Goal: Information Seeking & Learning: Check status

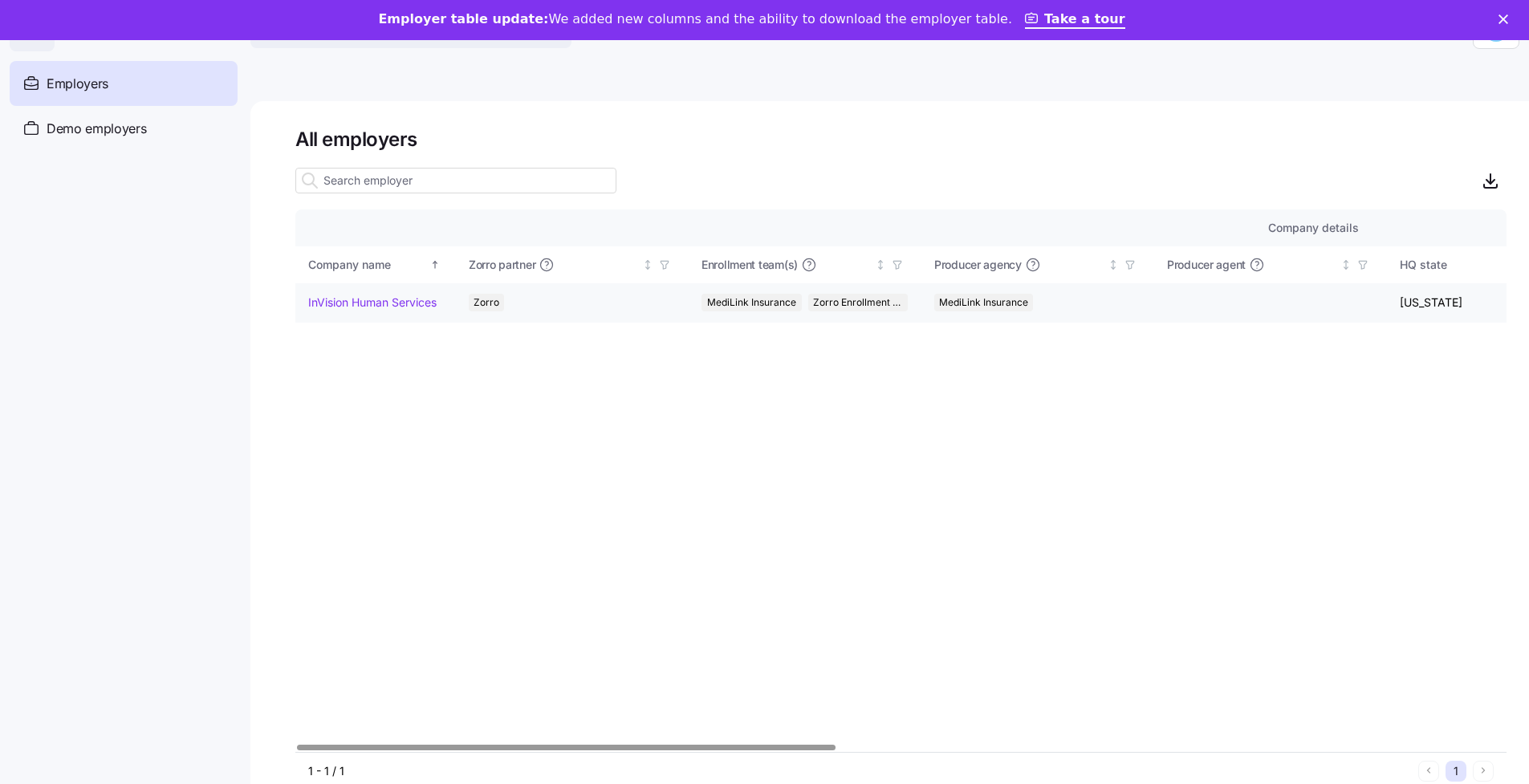
click at [353, 311] on td "InVision Human Services" at bounding box center [376, 303] width 160 height 39
click at [371, 291] on td "InVision Human Services" at bounding box center [376, 303] width 160 height 39
click at [370, 299] on link "InVision Human Services" at bounding box center [372, 303] width 129 height 16
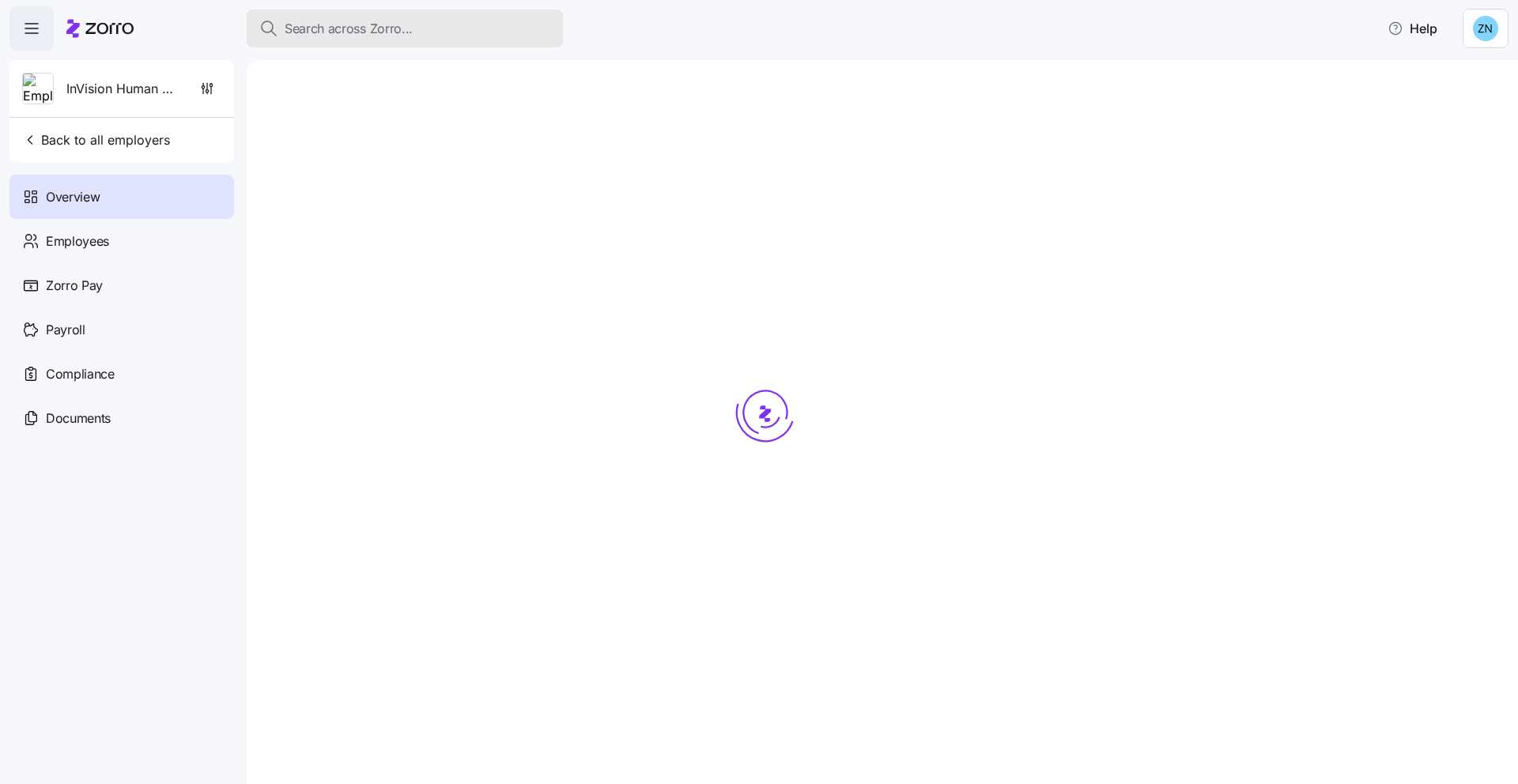
click at [313, 24] on span "Search across Zorro..." at bounding box center [348, 29] width 128 height 20
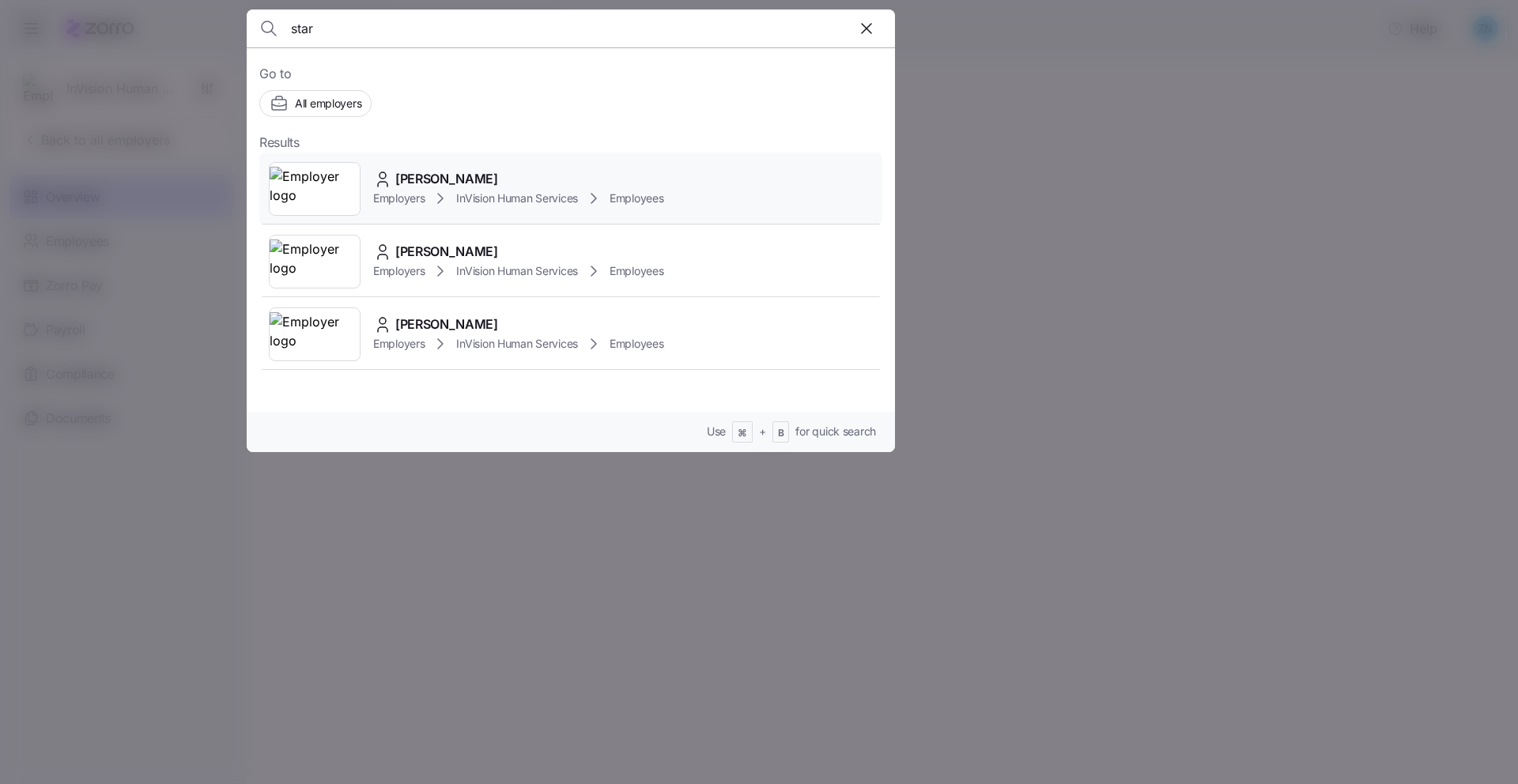
type input "star"
click at [572, 190] on span "InVision Human Services" at bounding box center [517, 198] width 122 height 16
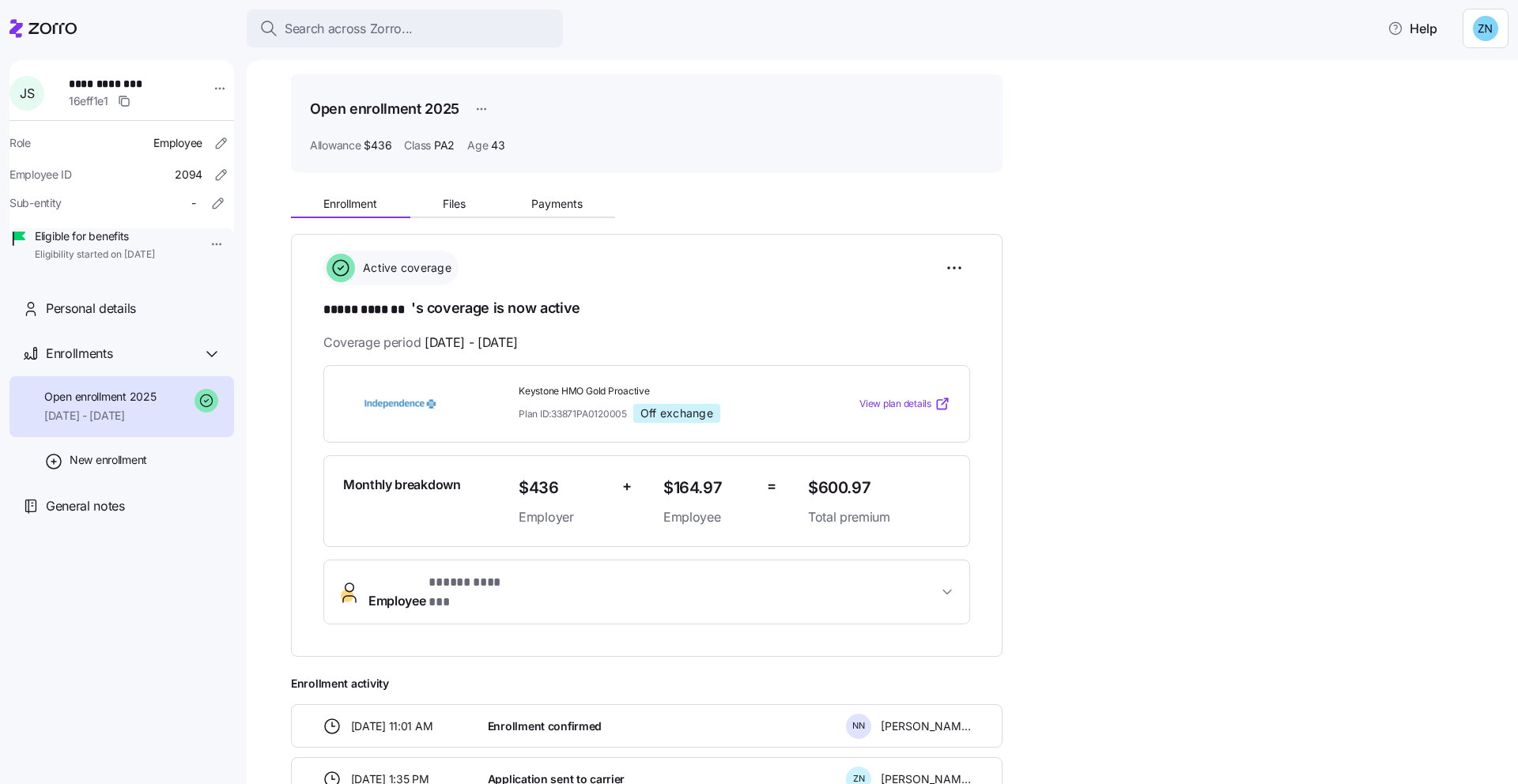
scroll to position [193, 0]
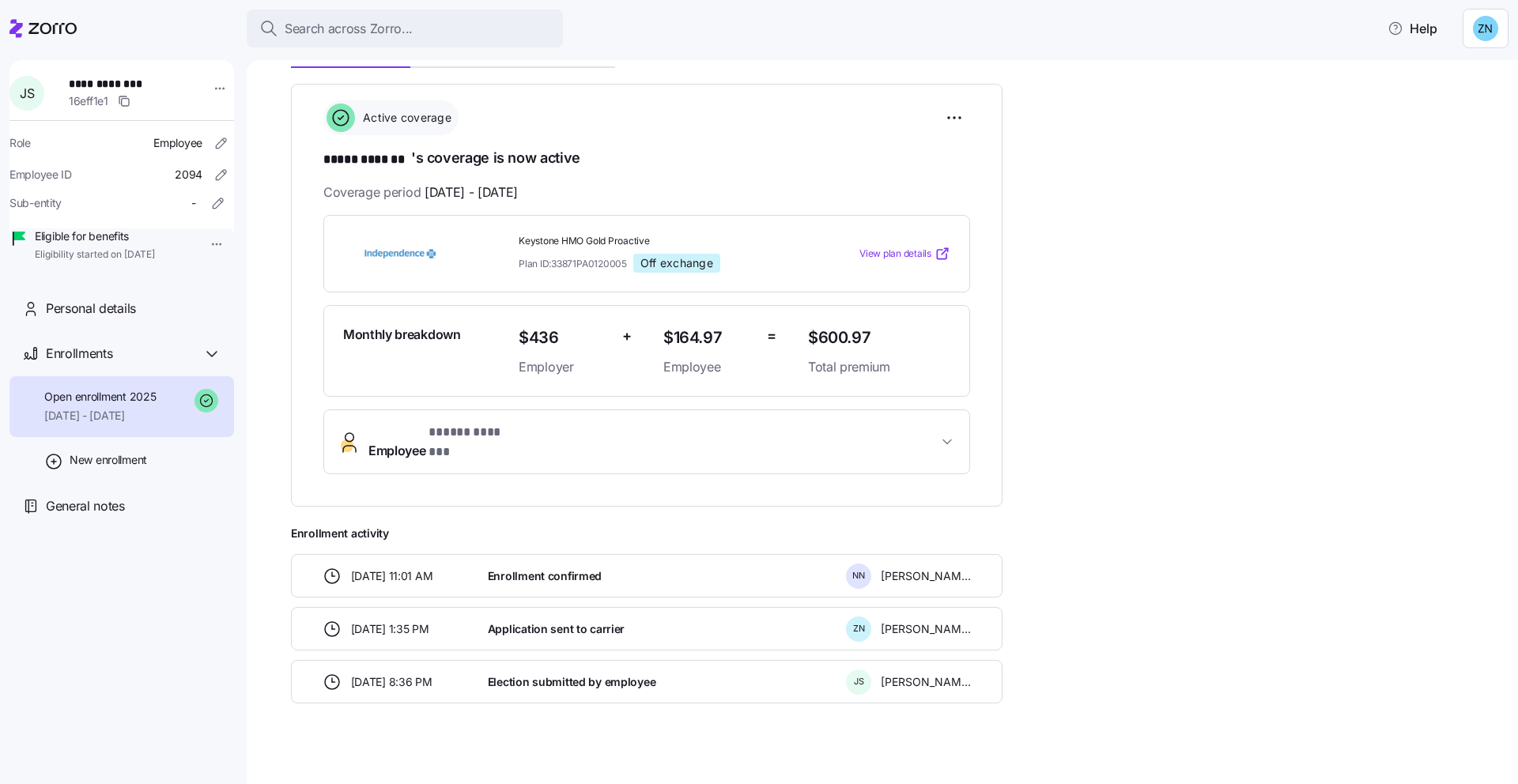
click at [572, 427] on span "Employee * ***** ******* *" at bounding box center [653, 442] width 569 height 38
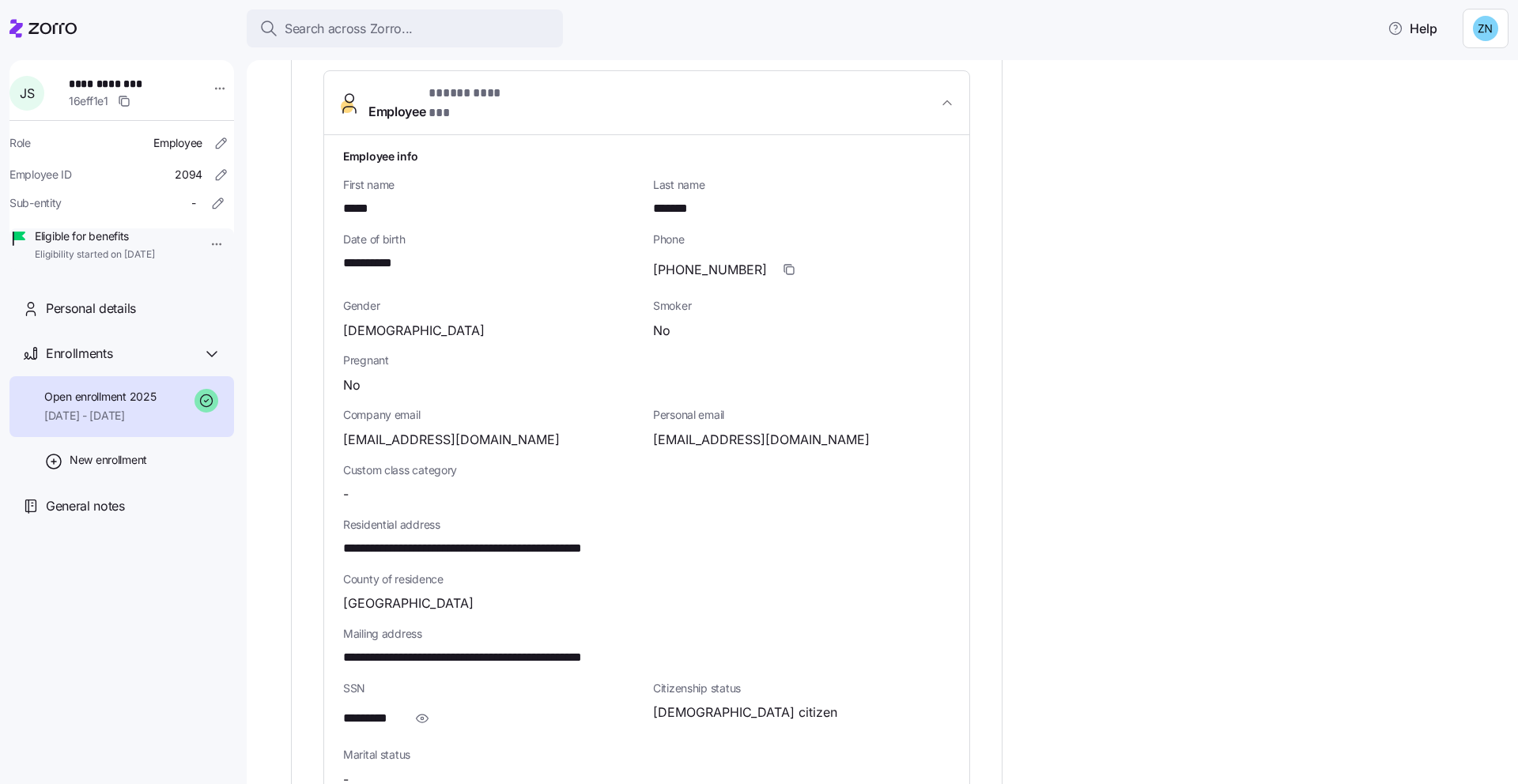
scroll to position [535, 0]
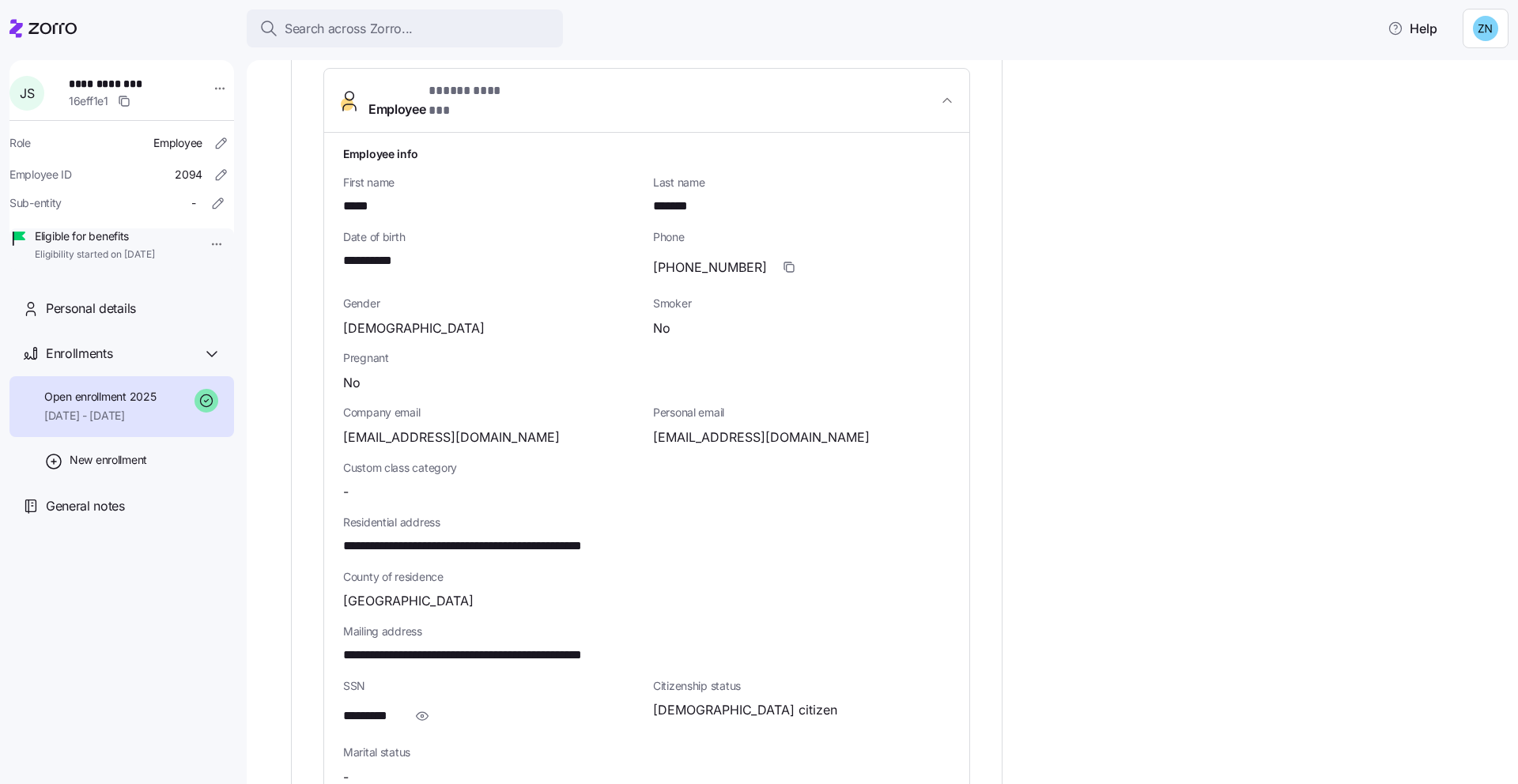
click at [405, 703] on div "*********" at bounding box center [492, 716] width 297 height 31
click at [419, 707] on icon "button" at bounding box center [422, 716] width 16 height 19
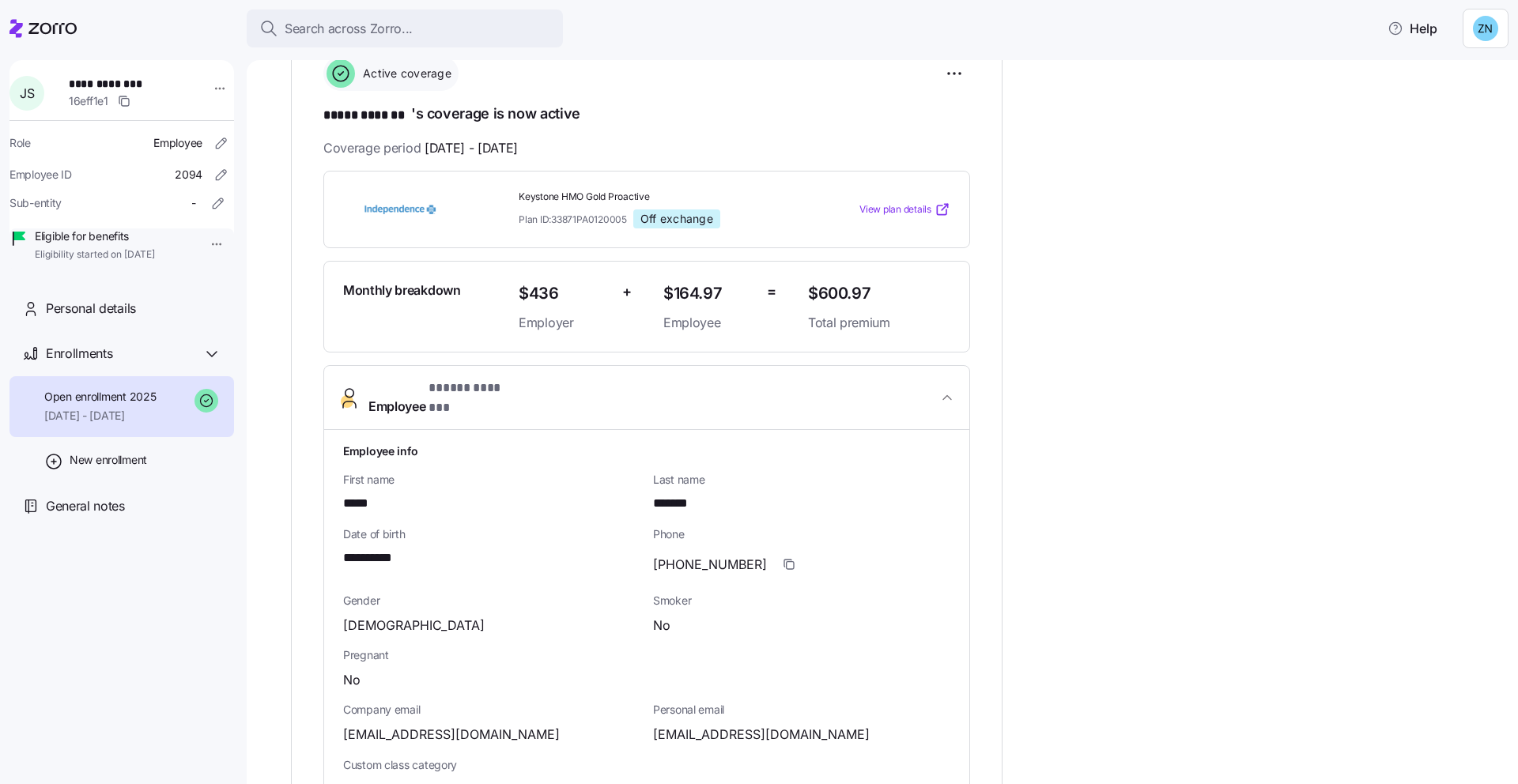
scroll to position [237, 0]
click at [596, 193] on span "Keystone HMO Gold Proactive" at bounding box center [656, 197] width 277 height 14
click at [1182, 238] on div "**********" at bounding box center [893, 728] width 1205 height 1475
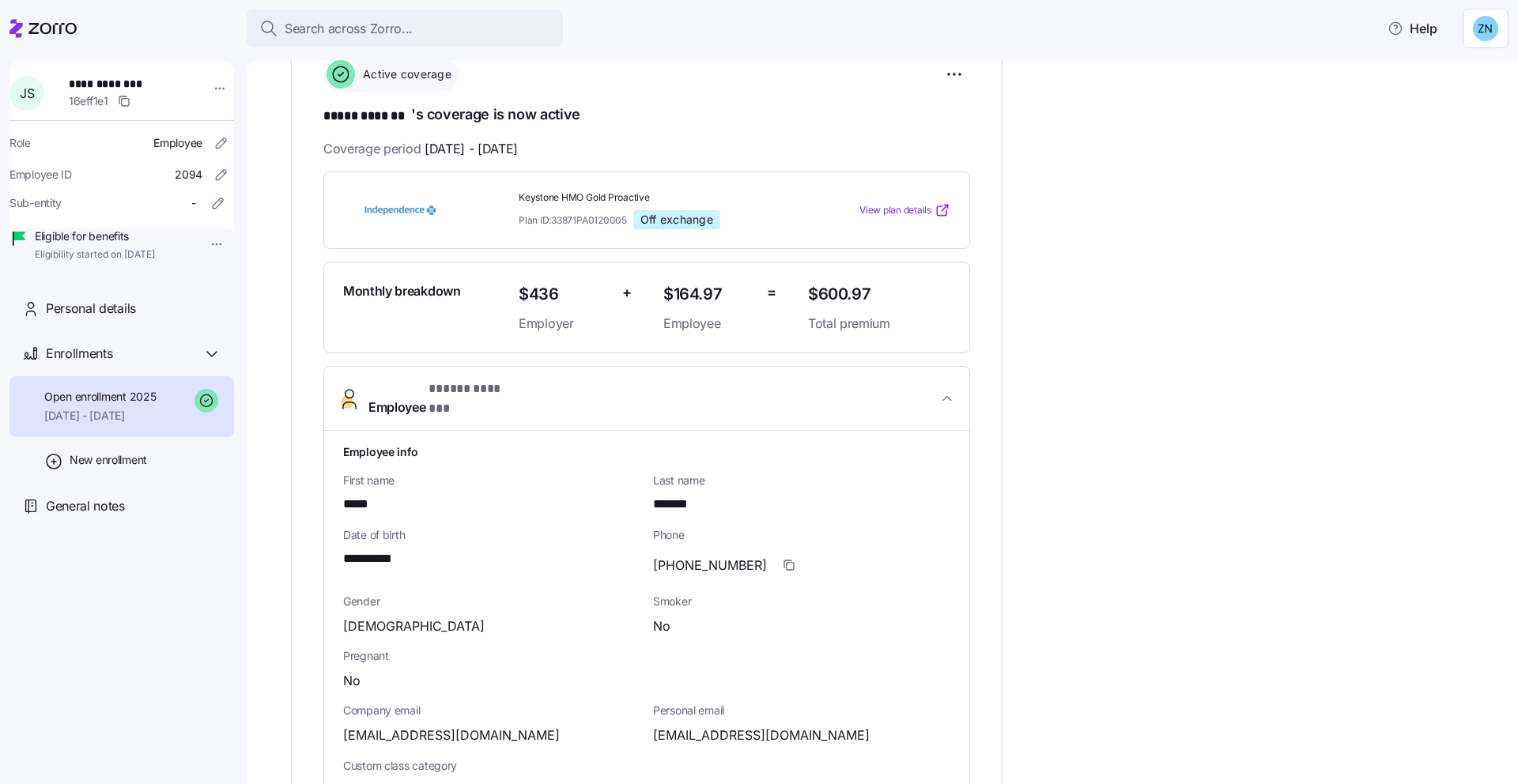
click at [579, 193] on span "Keystone HMO Gold Proactive" at bounding box center [656, 197] width 277 height 14
click at [676, 177] on div "Keystone HMO Gold Proactive Plan ID: 33871PA0120005 Off exchange View plan deta…" at bounding box center [647, 210] width 647 height 78
click at [595, 199] on span "Keystone HMO Gold Proactive" at bounding box center [656, 197] width 277 height 14
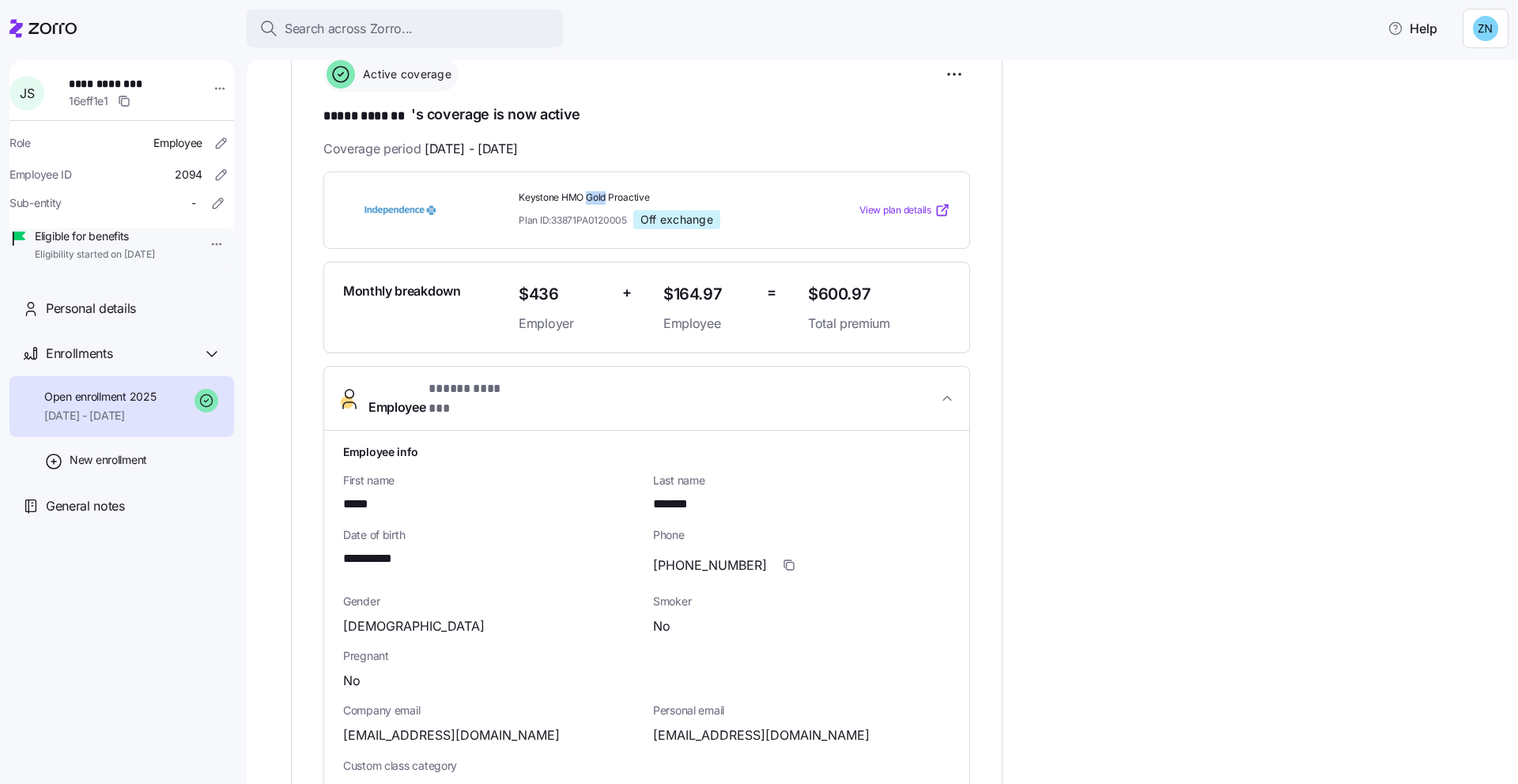
click at [595, 199] on span "Keystone HMO Gold Proactive" at bounding box center [656, 197] width 277 height 14
click at [669, 172] on div "Keystone HMO Gold Proactive Plan ID: 33871PA0120005 Off exchange View plan deta…" at bounding box center [647, 210] width 647 height 78
click at [747, 127] on div "**********" at bounding box center [647, 646] width 647 height 1179
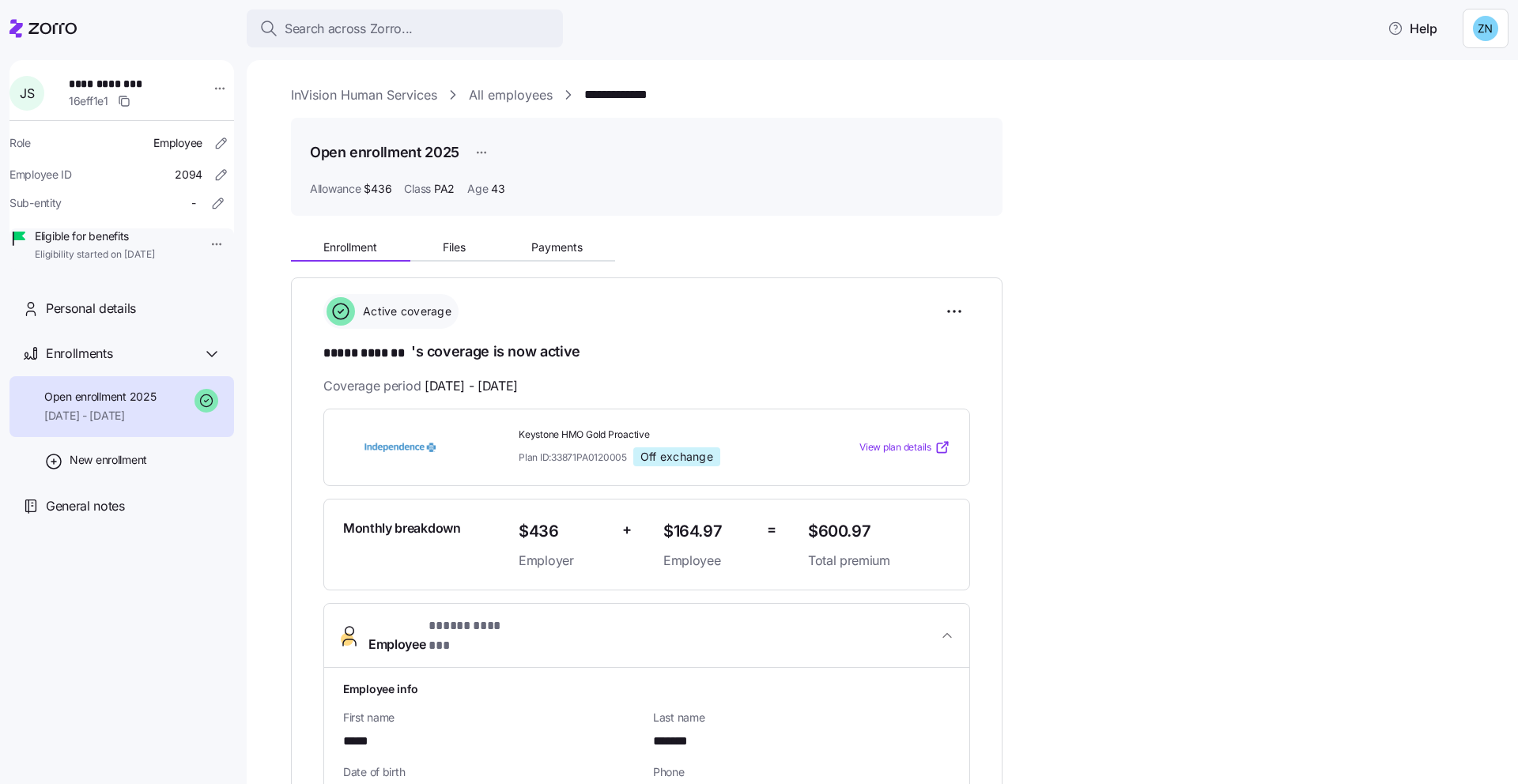
scroll to position [3, 0]
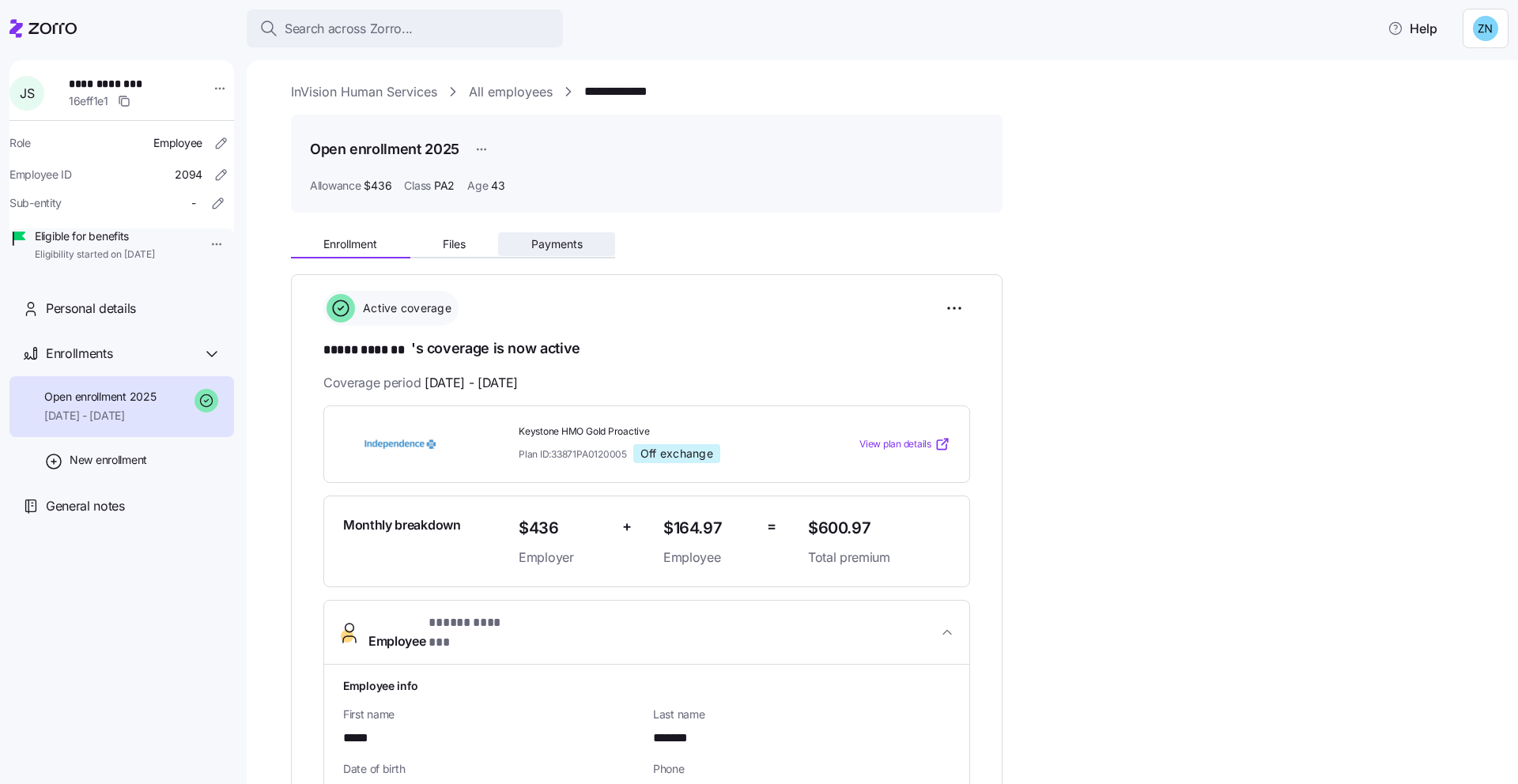
click at [551, 251] on button "Payments" at bounding box center [556, 243] width 117 height 23
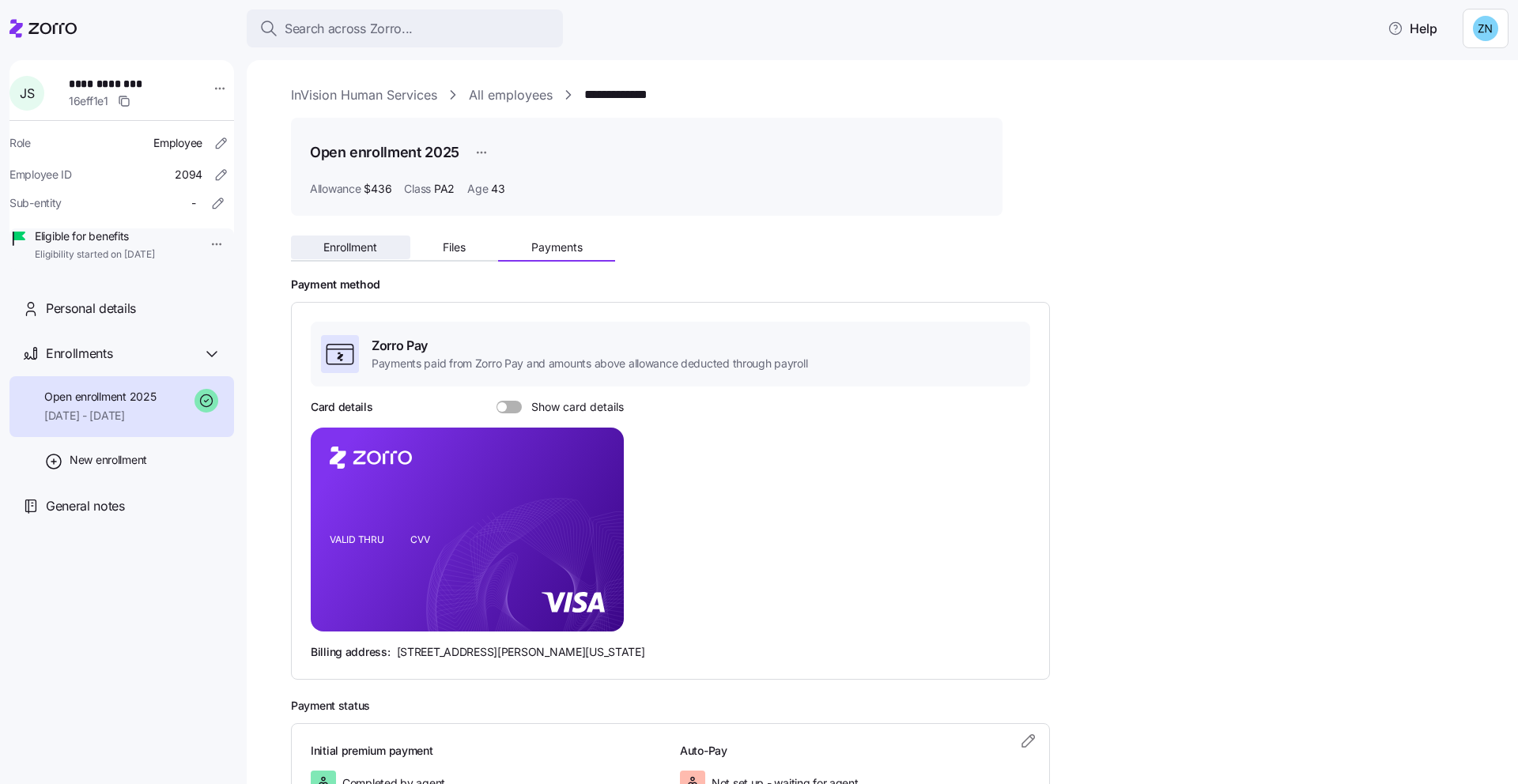
click at [383, 252] on button "Enrollment" at bounding box center [351, 247] width 119 height 23
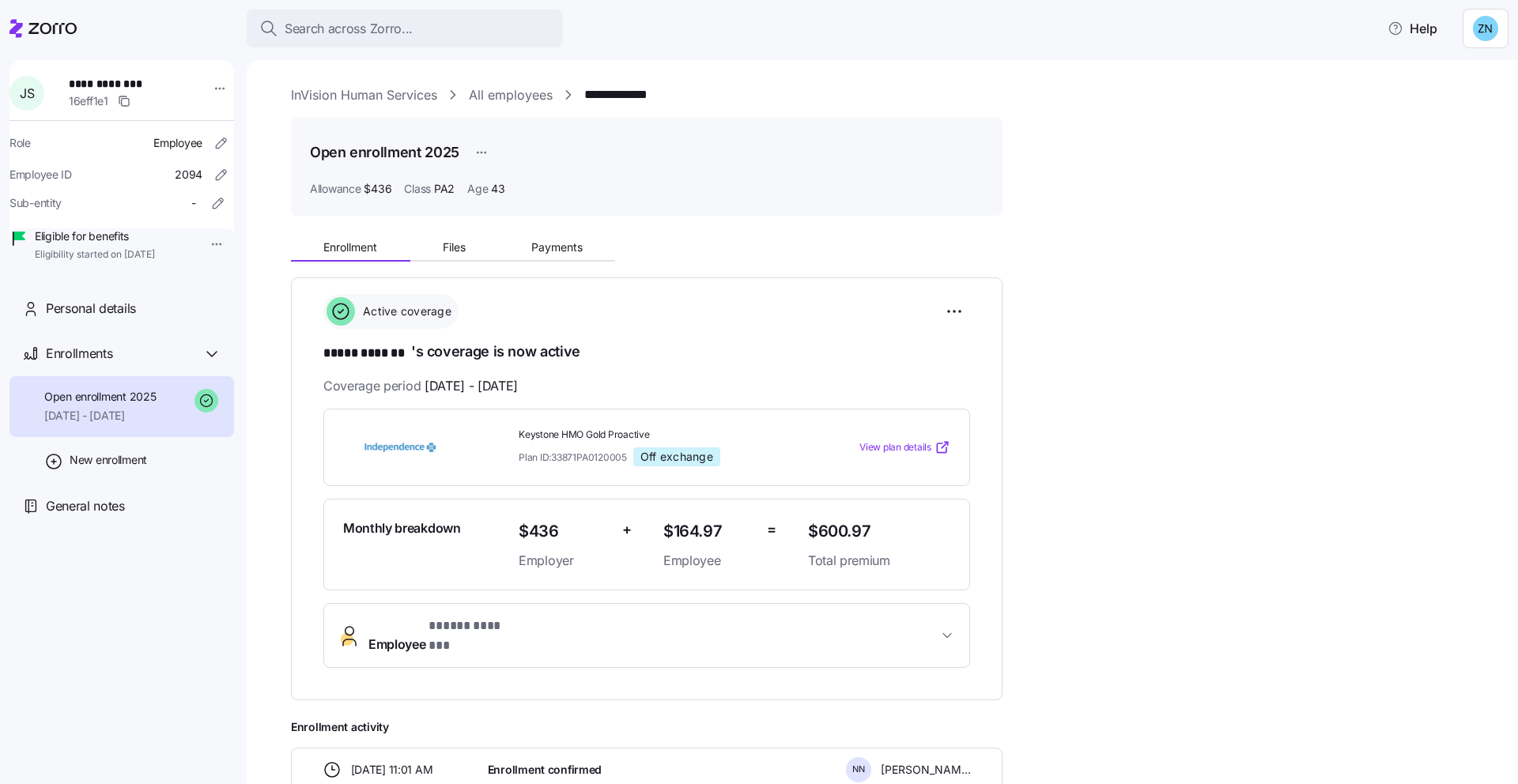
click at [605, 265] on div "**********" at bounding box center [893, 562] width 1205 height 669
click at [559, 253] on span "Payments" at bounding box center [557, 247] width 52 height 11
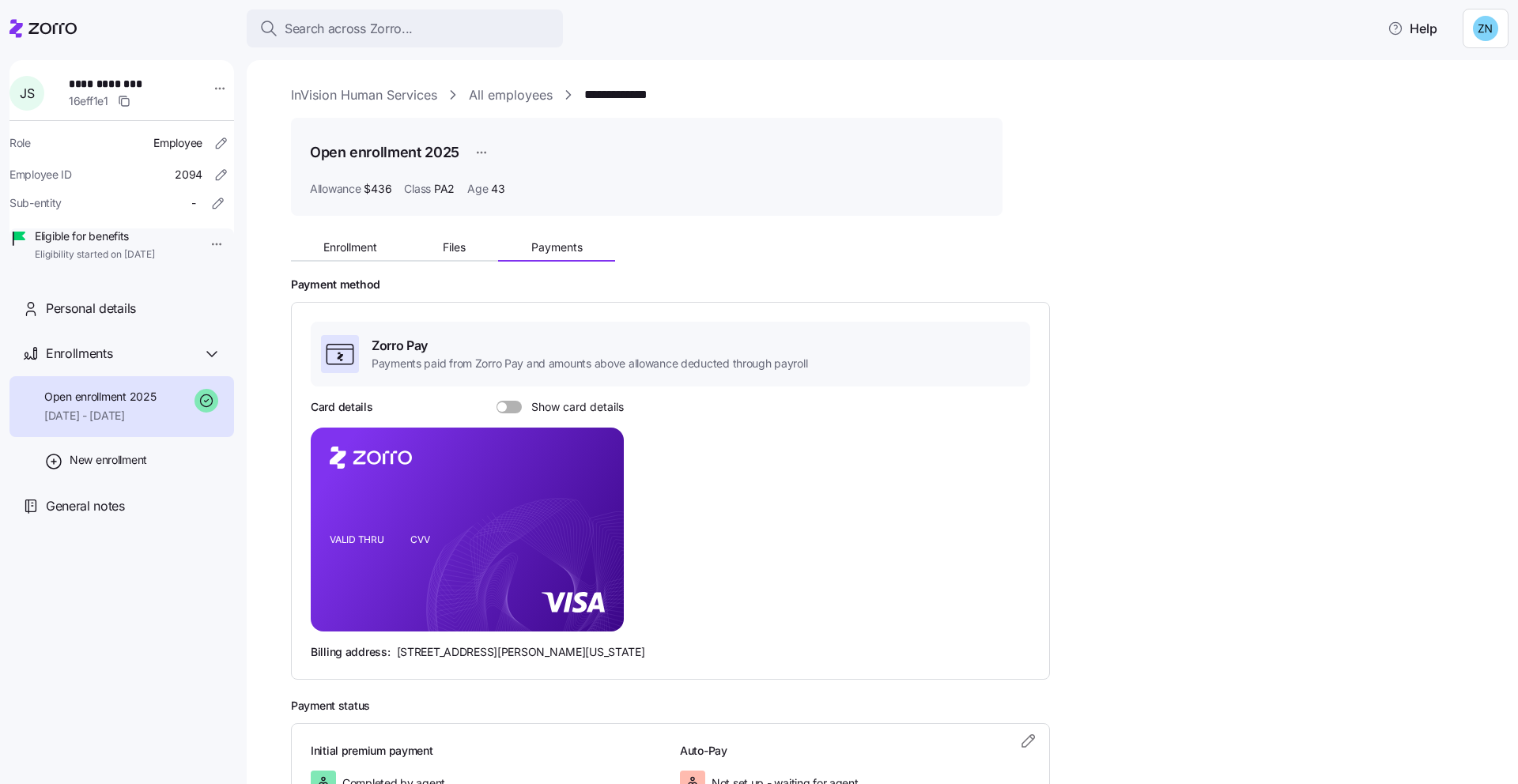
click at [509, 405] on span at bounding box center [515, 407] width 16 height 13
click at [497, 400] on input "Show card details" at bounding box center [497, 400] width 0 height 0
click at [493, 36] on div "Search across Zorro..." at bounding box center [405, 29] width 291 height 20
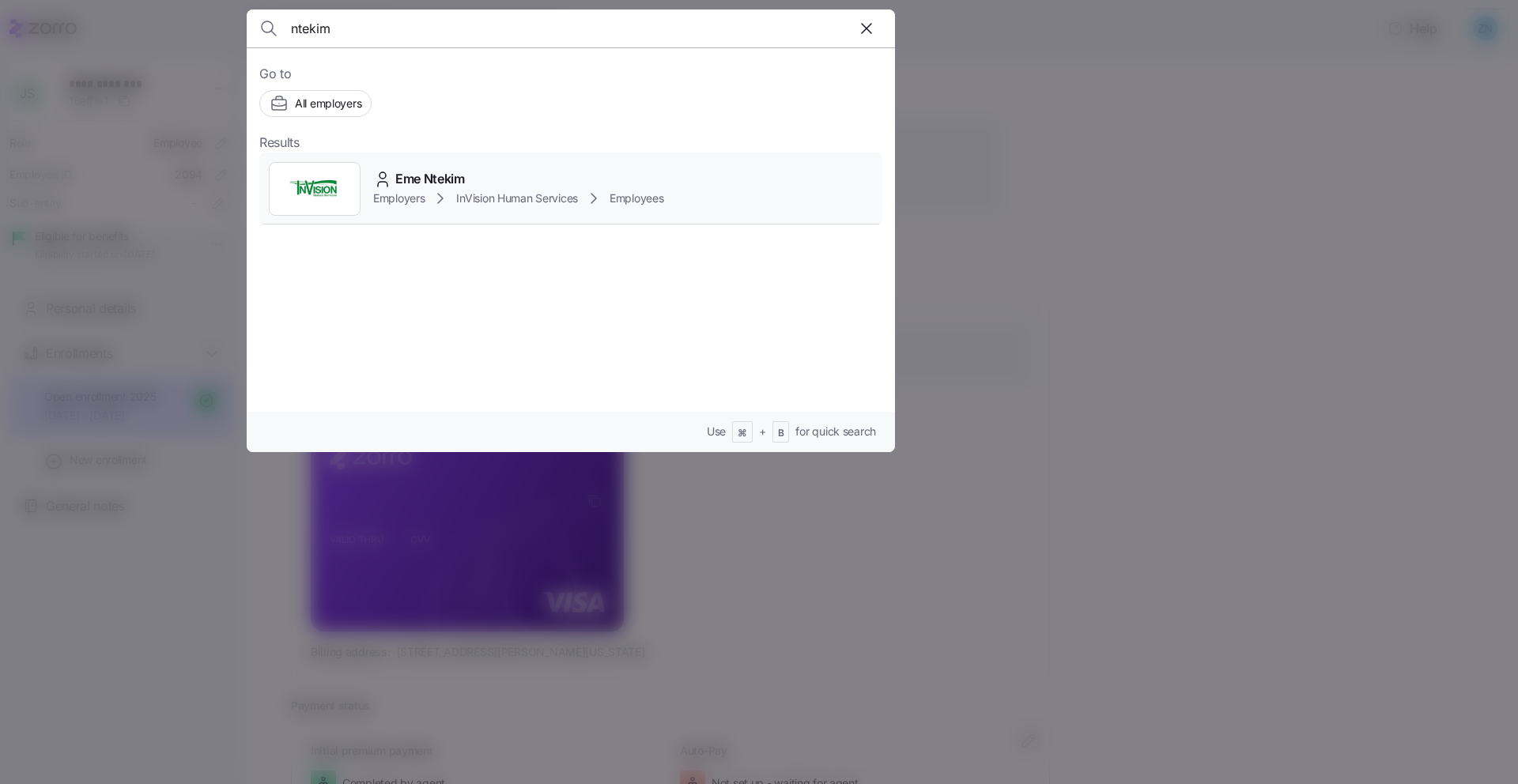
type input "ntekim"
click at [687, 180] on div "Eme Ntekim Employers InVision Human Services Employees" at bounding box center [571, 189] width 623 height 73
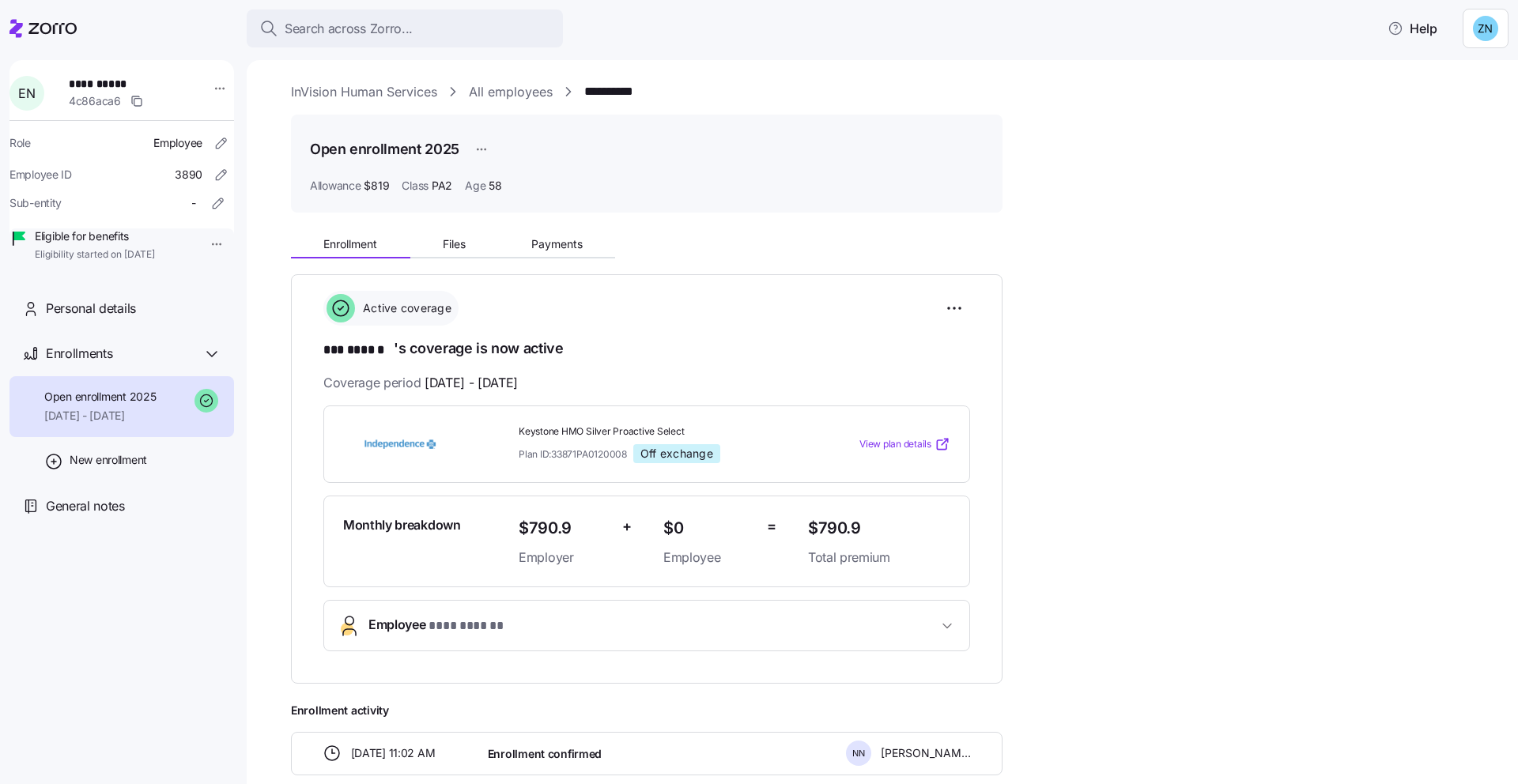
scroll to position [19, 0]
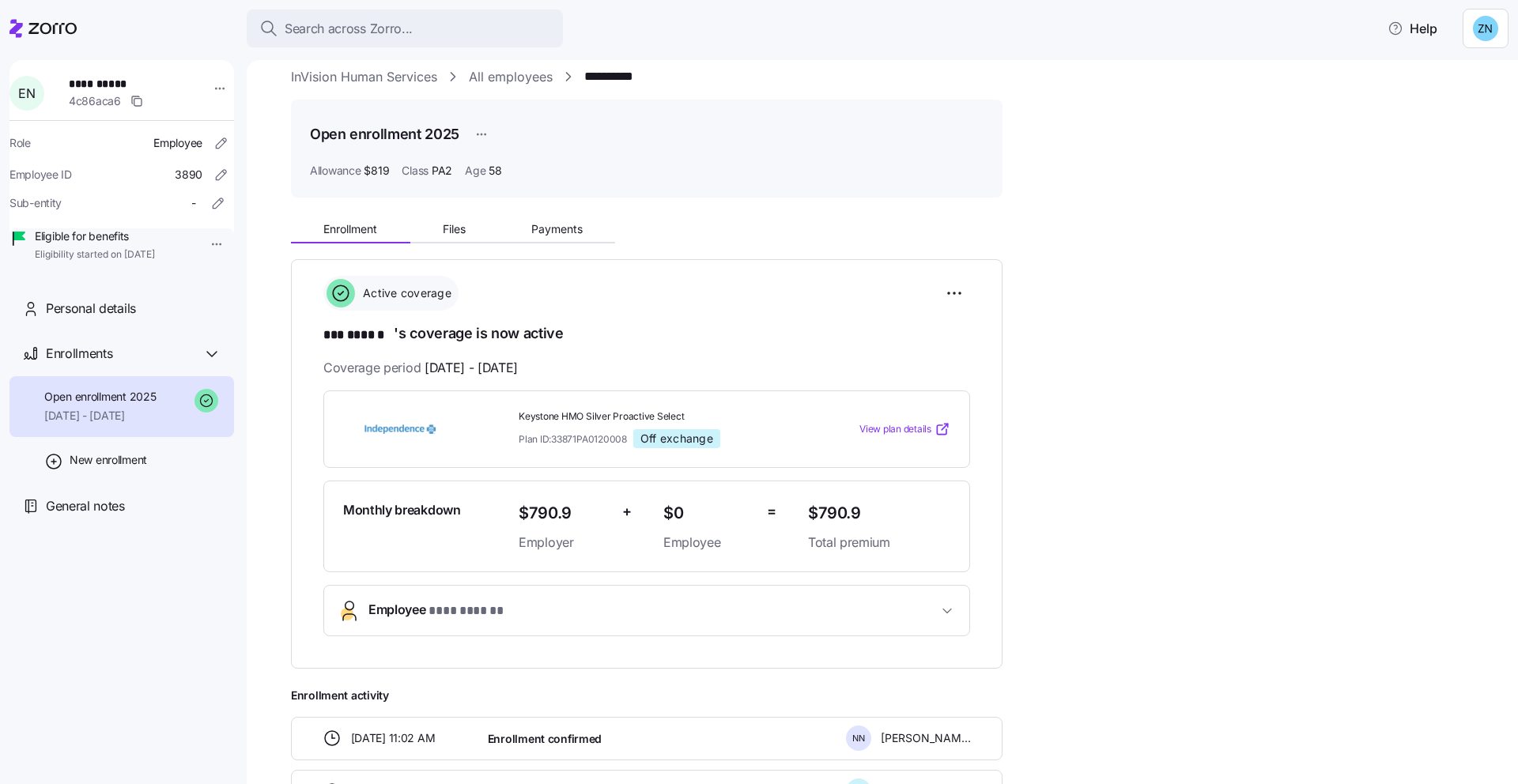
drag, startPoint x: 785, startPoint y: 180, endPoint x: 668, endPoint y: 214, distance: 121.8
click at [772, 185] on div "Open enrollment 2025 Allowance $819 Class PA2 Age [DEMOGRAPHIC_DATA]" at bounding box center [647, 149] width 712 height 98
click at [554, 231] on span "Payments" at bounding box center [557, 230] width 52 height 11
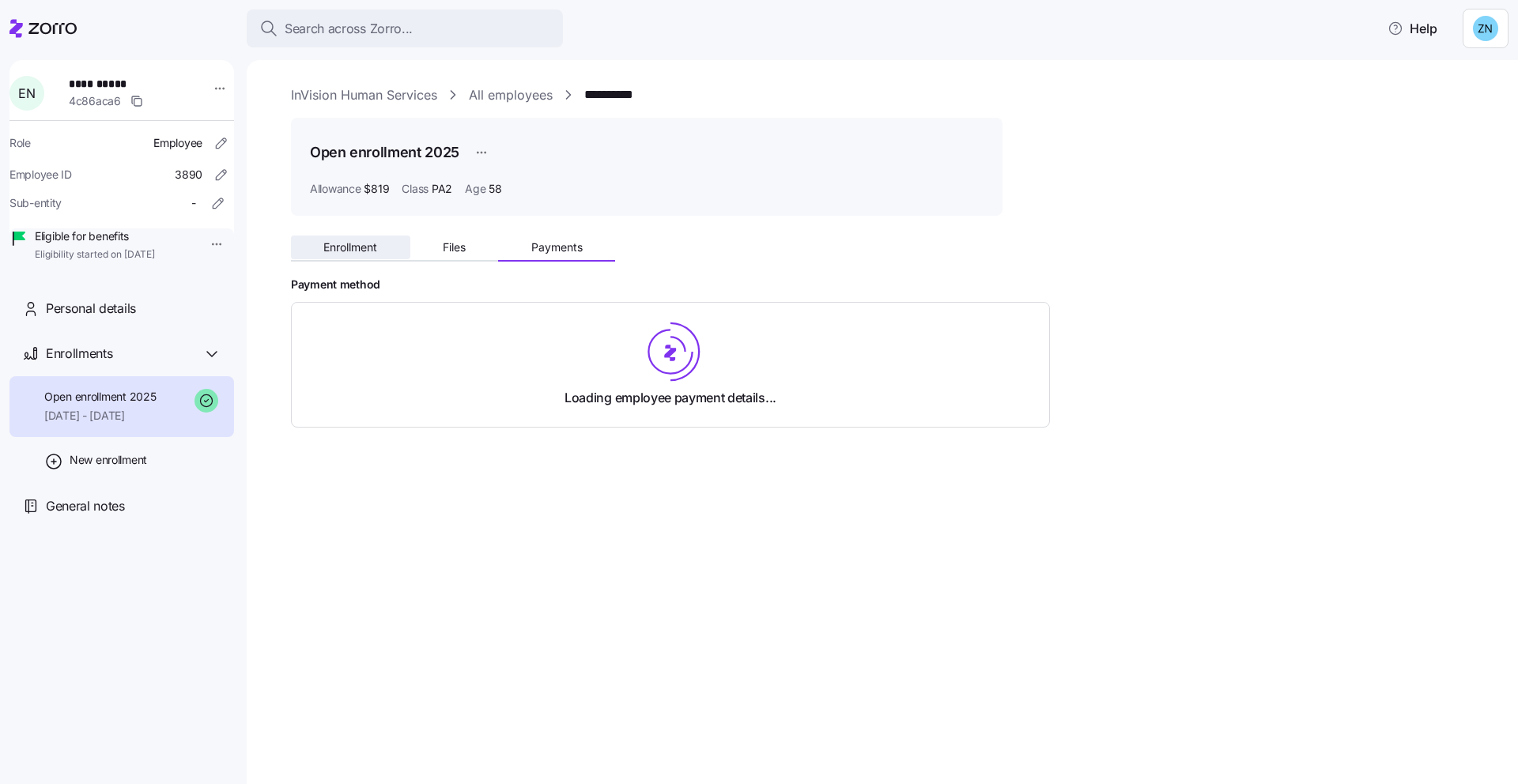
click at [363, 251] on span "Enrollment" at bounding box center [350, 247] width 54 height 11
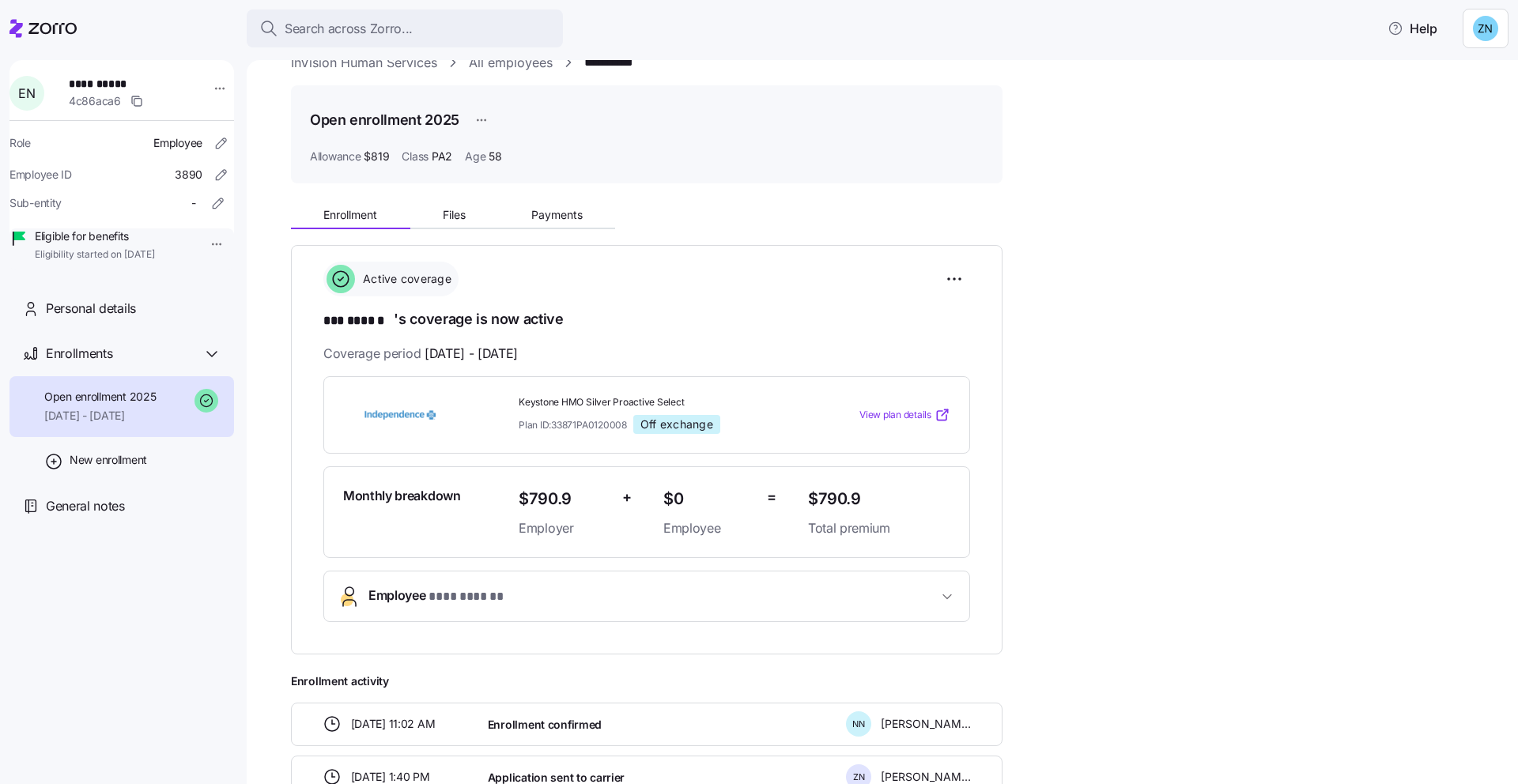
click at [564, 591] on span "Employee * *** ****** *" at bounding box center [653, 596] width 569 height 21
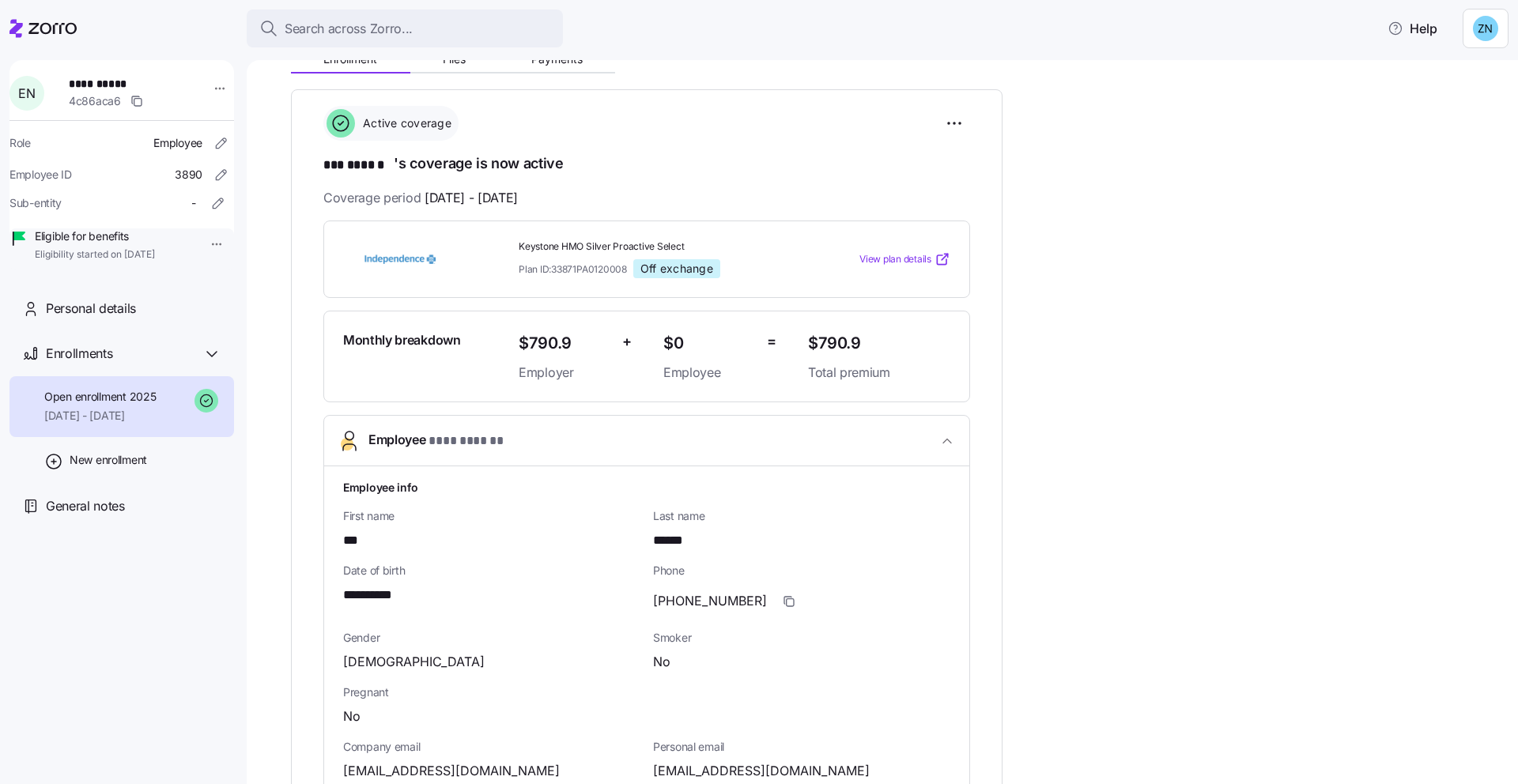
scroll to position [189, 0]
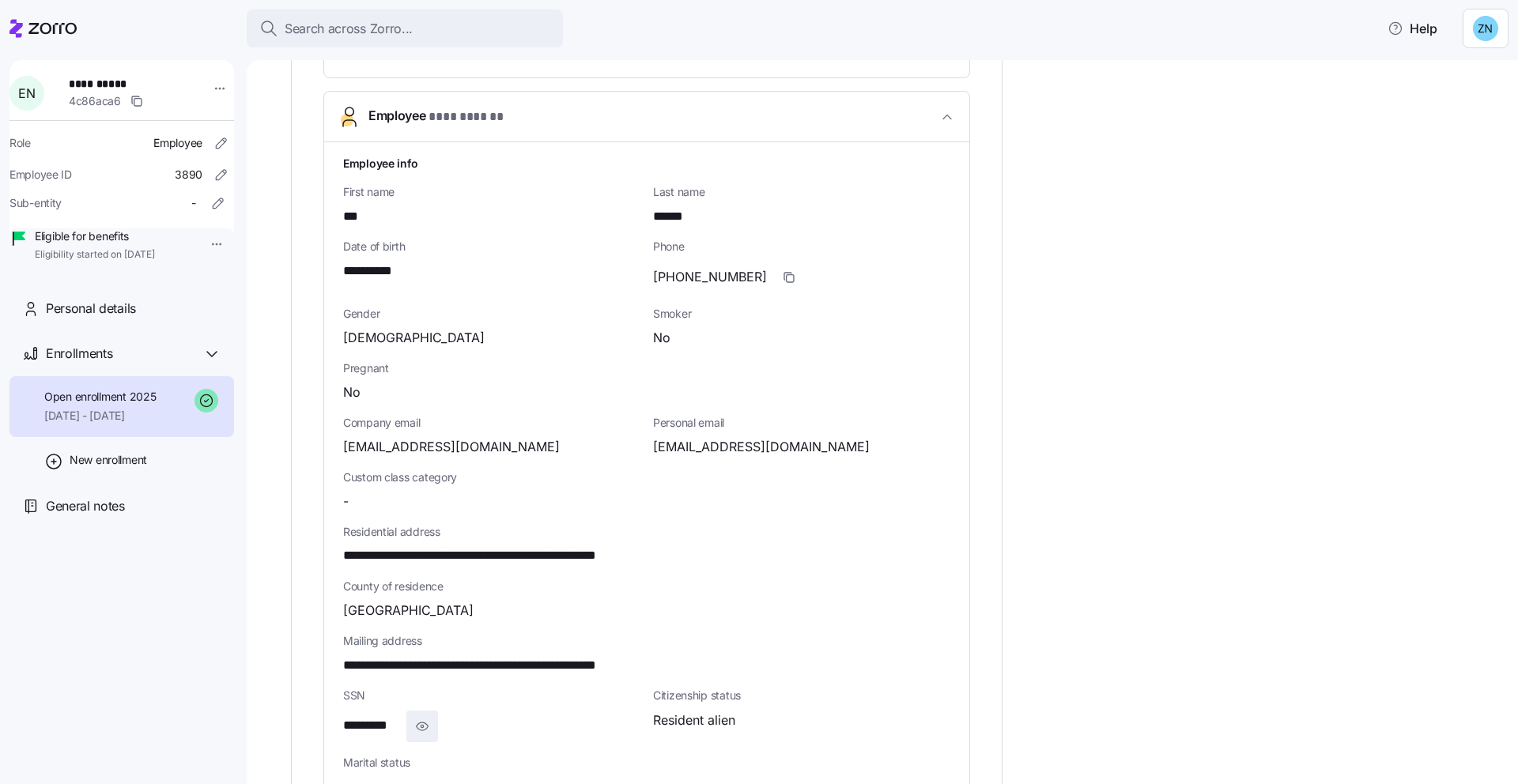
click at [408, 728] on span "button" at bounding box center [422, 726] width 30 height 30
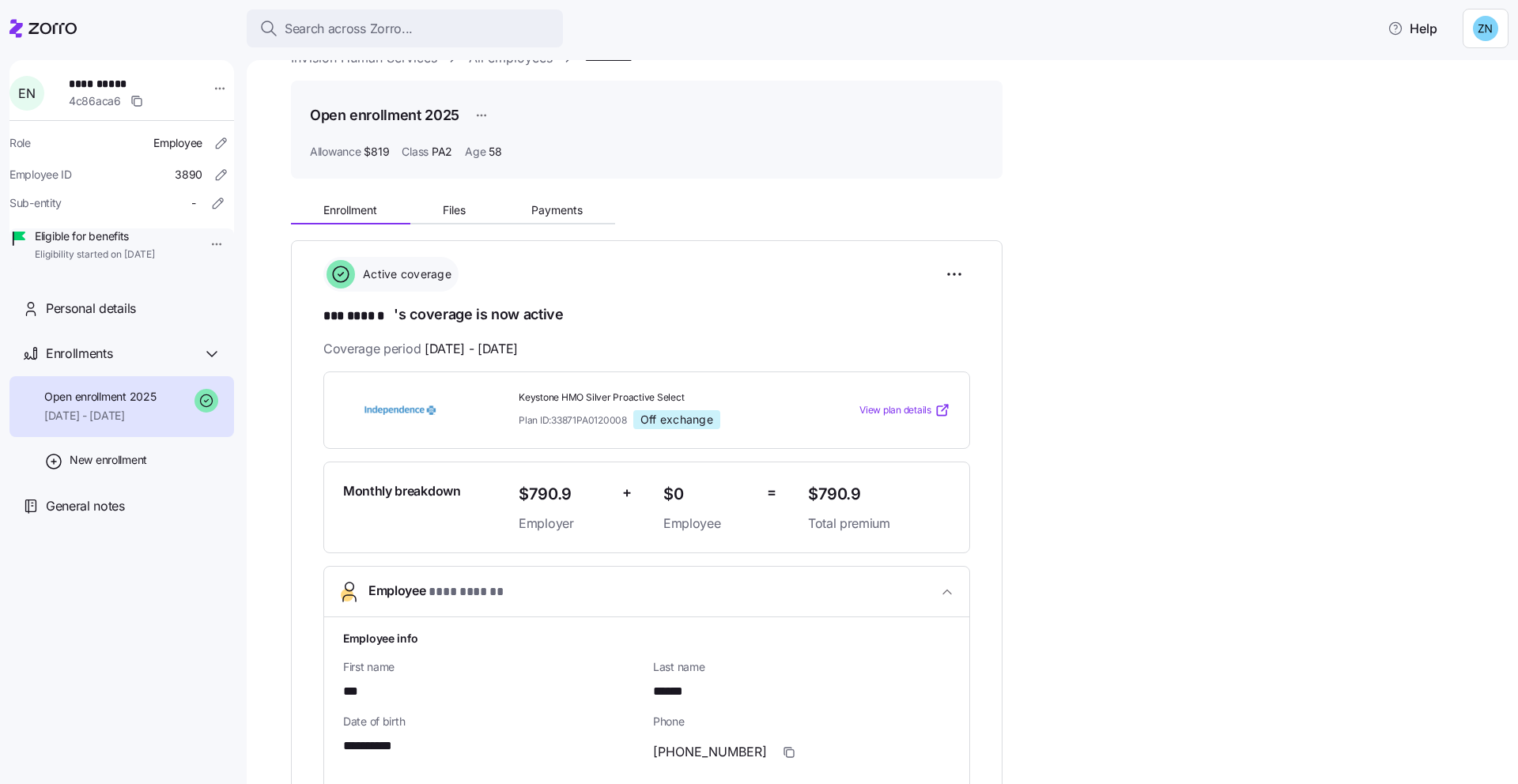
scroll to position [59, 0]
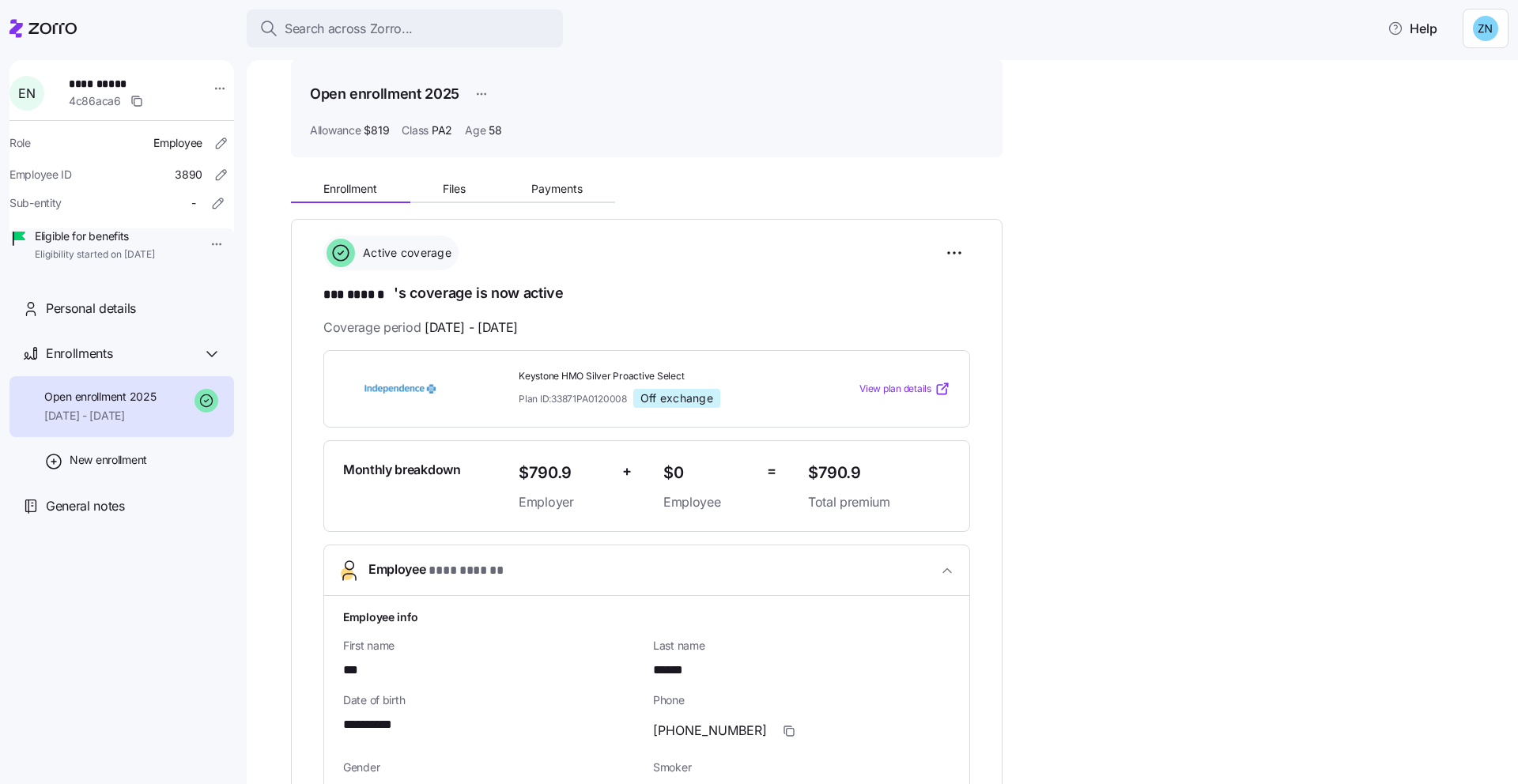
click at [554, 174] on div "Enrollment Files Payments" at bounding box center [647, 186] width 712 height 33
click at [557, 179] on button "Payments" at bounding box center [556, 189] width 117 height 23
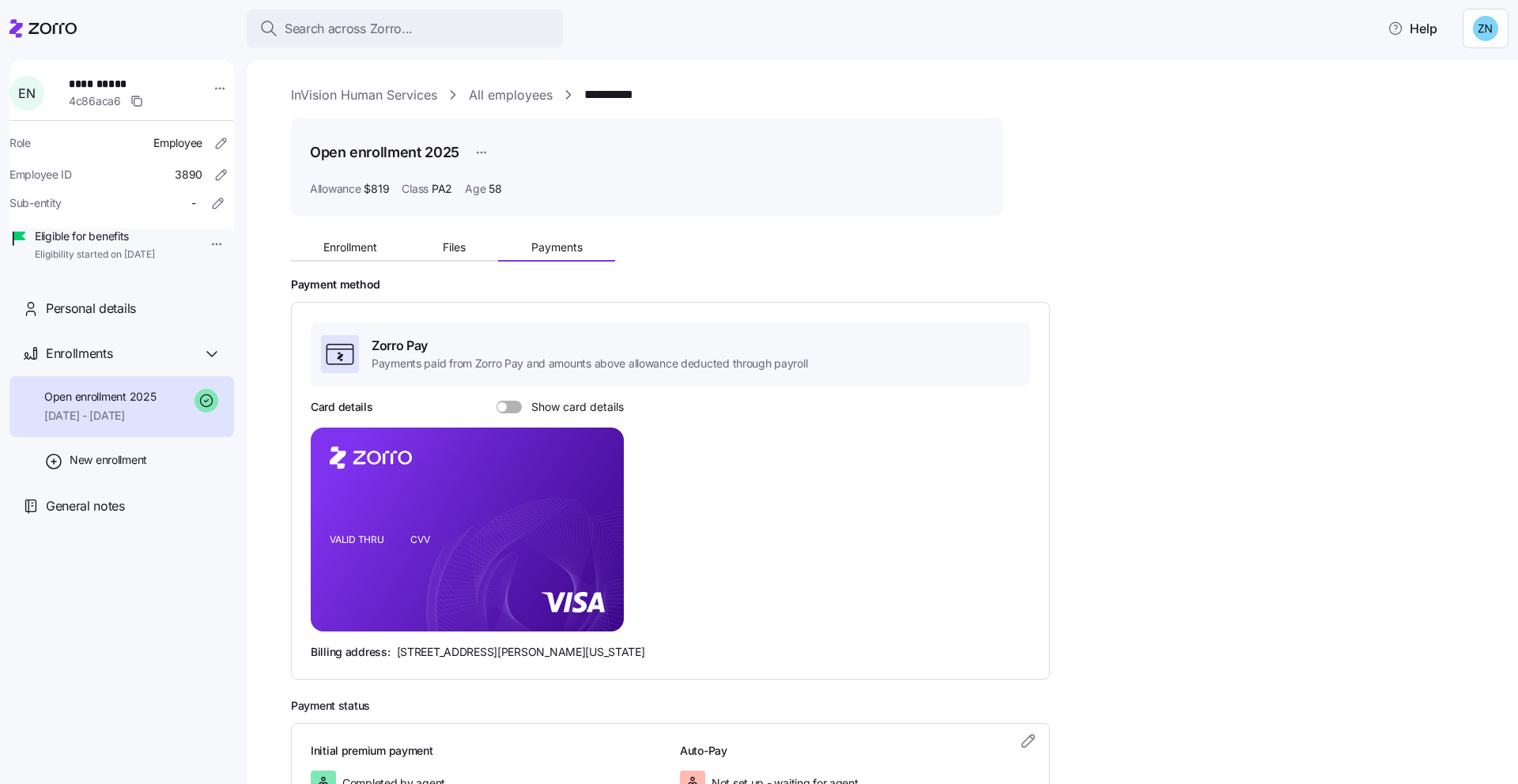
click at [389, 195] on div "Allowance $819 Class PA2 Age [DEMOGRAPHIC_DATA]" at bounding box center [647, 189] width 674 height 16
click at [359, 248] on span "Enrollment" at bounding box center [350, 247] width 54 height 11
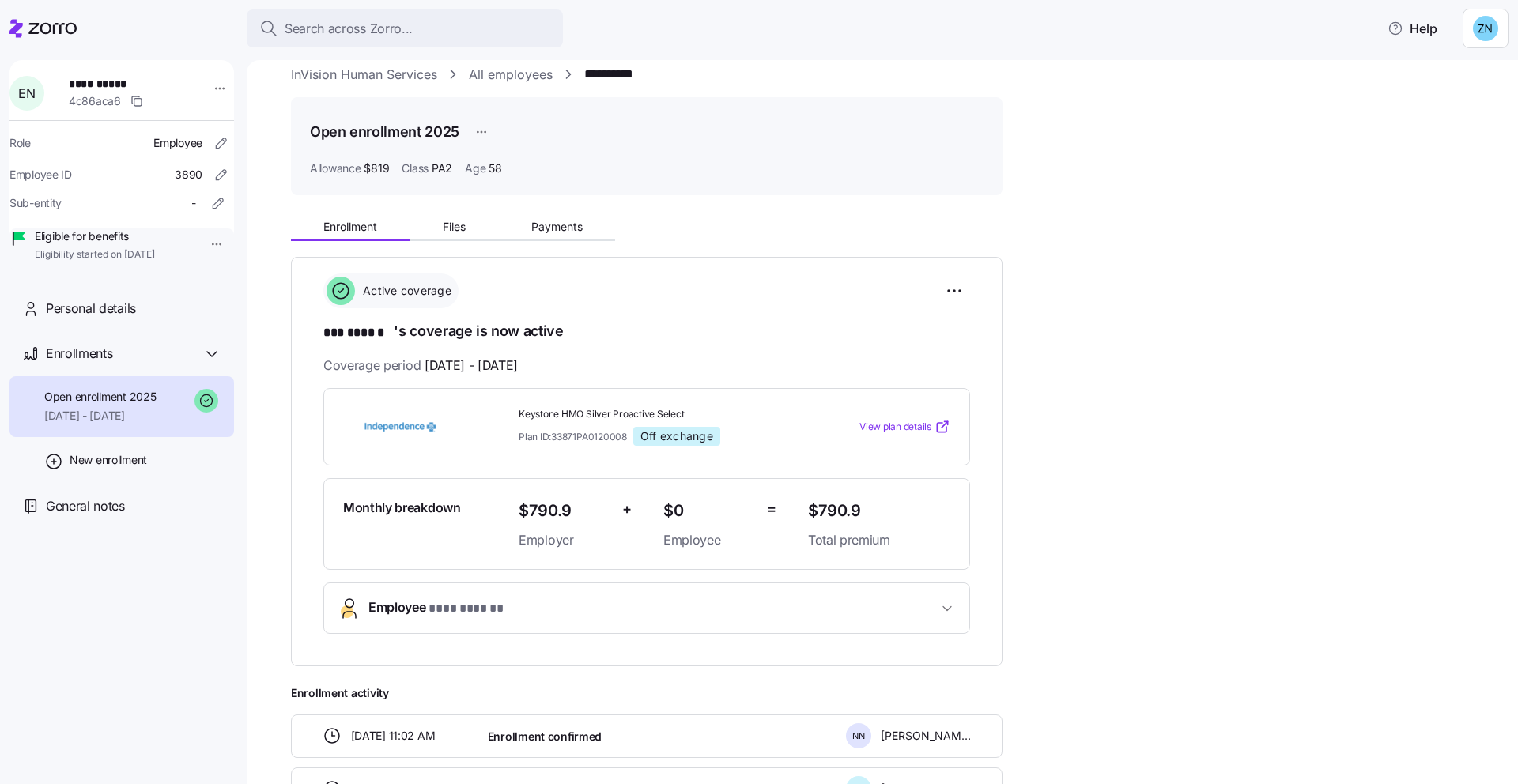
scroll to position [21, 0]
click at [534, 228] on span "Payments" at bounding box center [557, 226] width 52 height 11
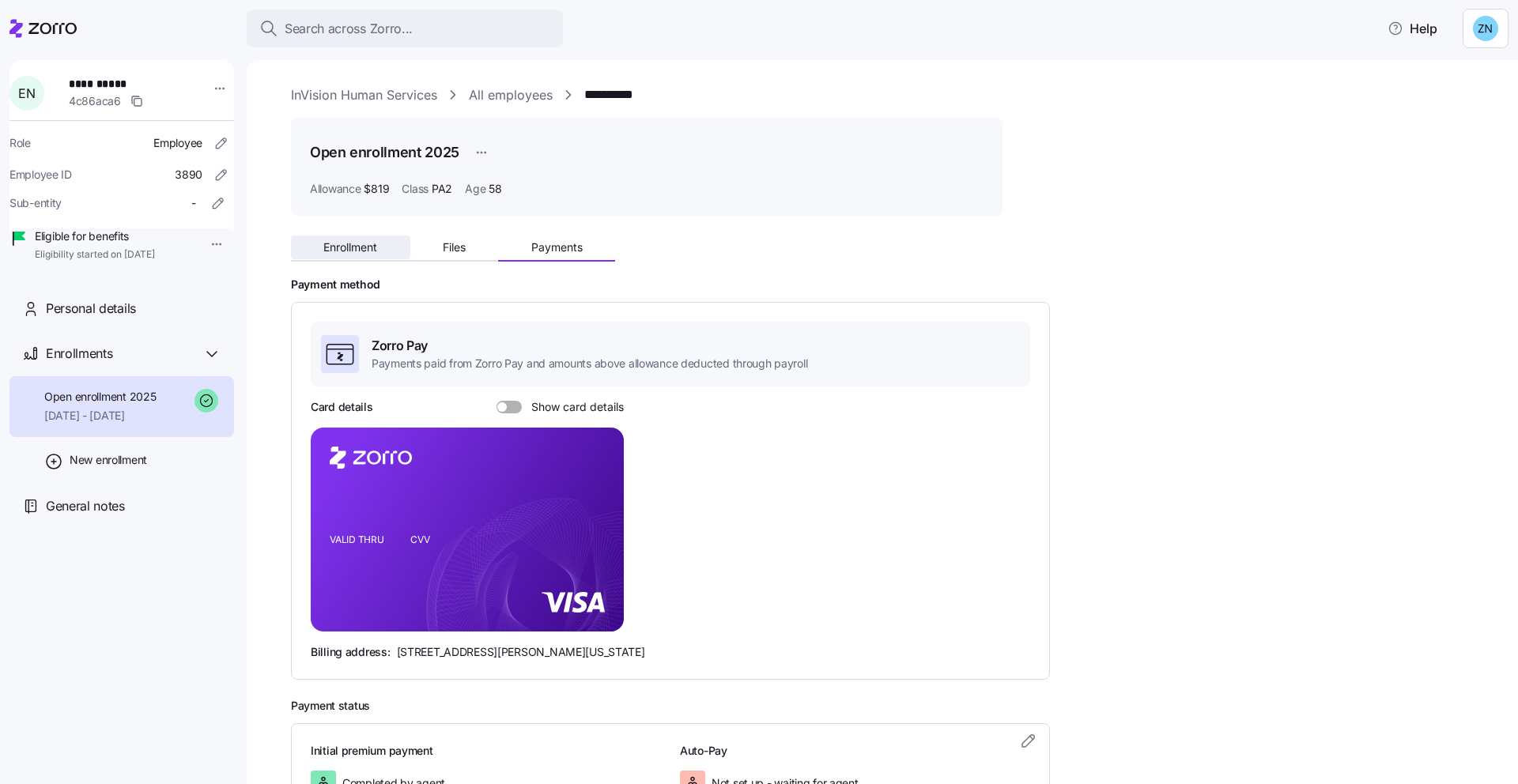
click at [337, 256] on button "Enrollment" at bounding box center [351, 247] width 119 height 23
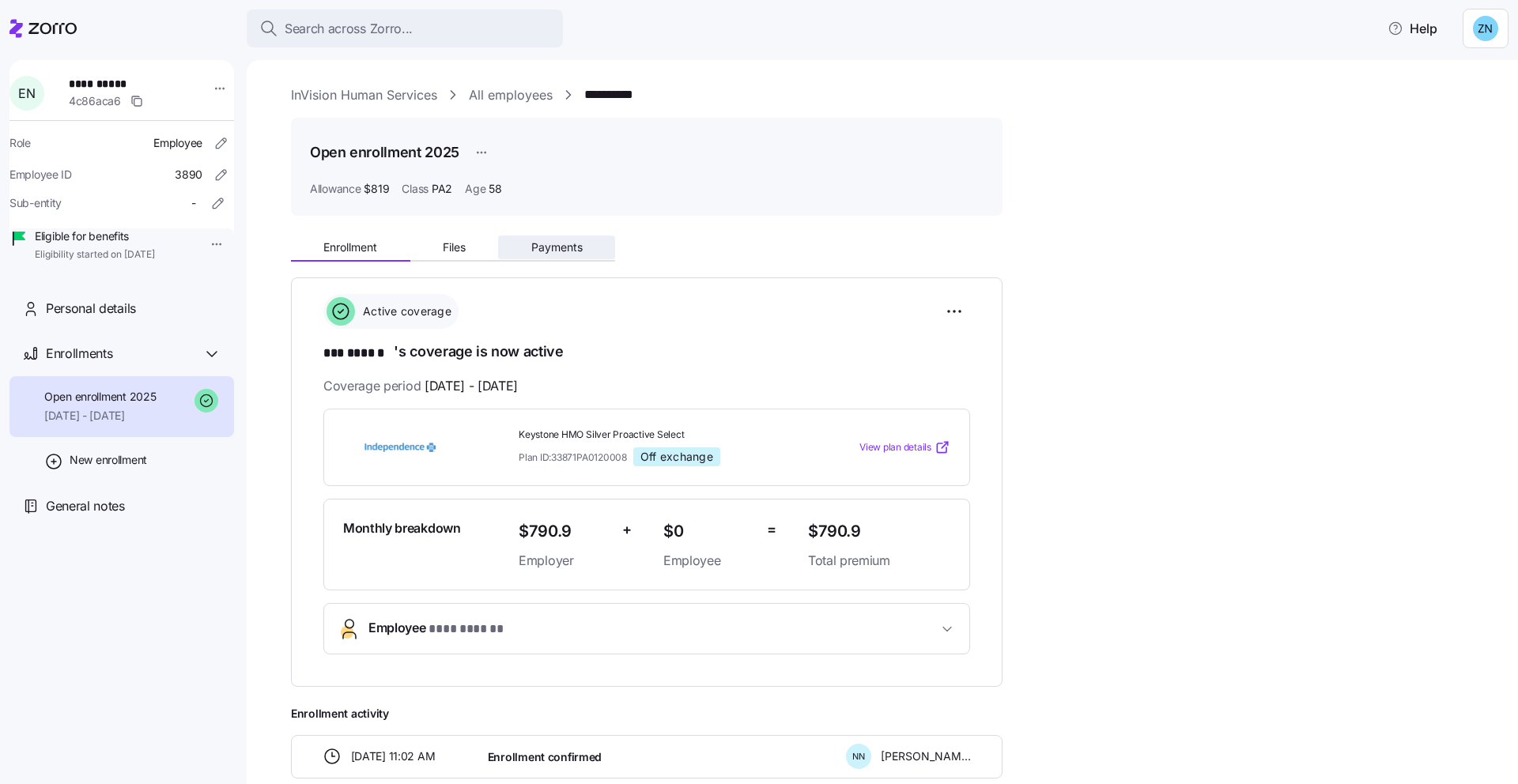
click at [561, 242] on span "Payments" at bounding box center [557, 247] width 52 height 11
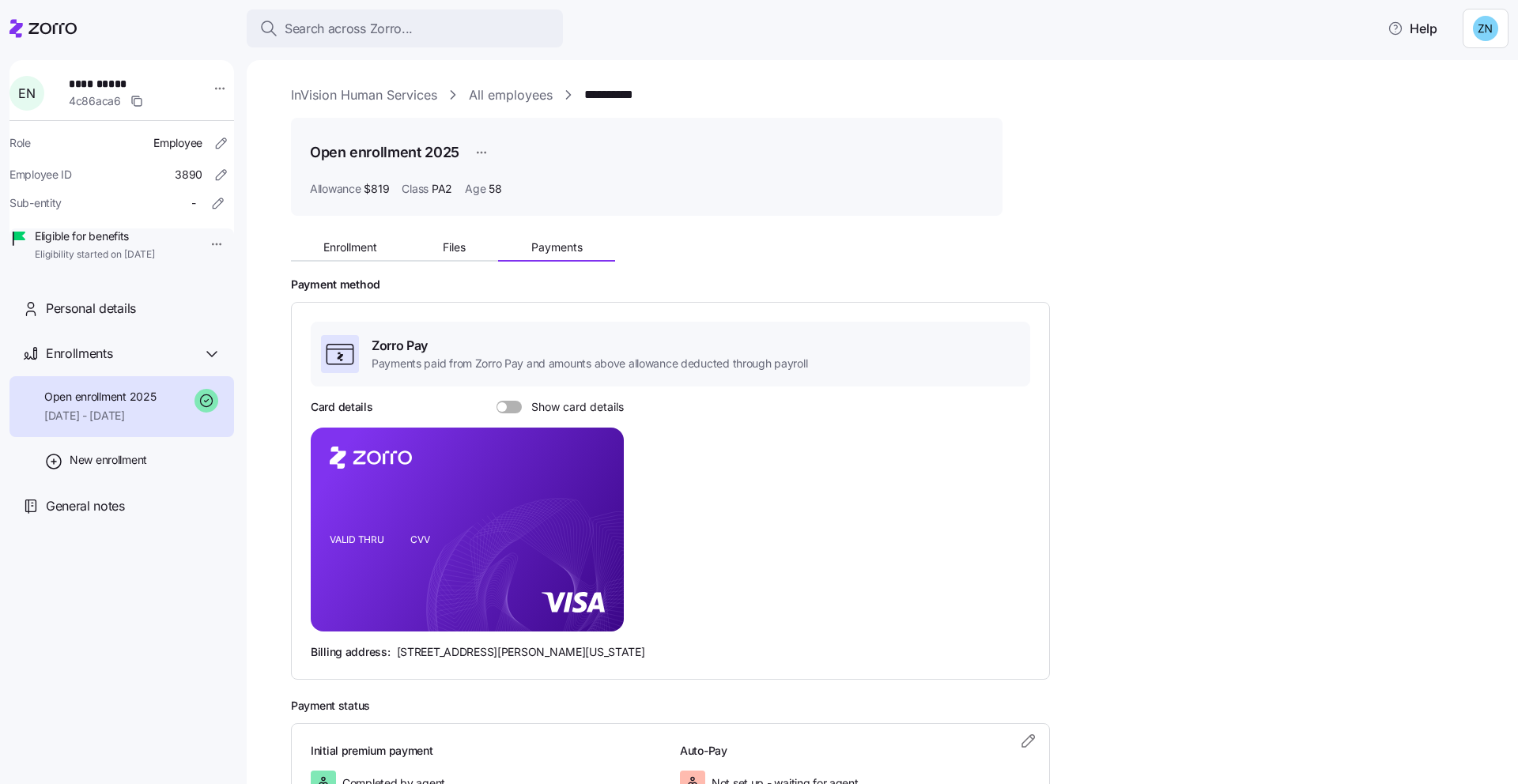
click at [496, 398] on div "Zorro Pay Payments paid from Zorro Pay and amounts above allowance deducted thr…" at bounding box center [670, 491] width 719 height 338
click at [504, 413] on div "Card details Show card details" at bounding box center [467, 407] width 313 height 16
click at [508, 413] on span at bounding box center [515, 407] width 16 height 13
click at [497, 400] on input "Show card details" at bounding box center [497, 400] width 0 height 0
click at [447, 38] on button "Search across Zorro..." at bounding box center [405, 28] width 316 height 38
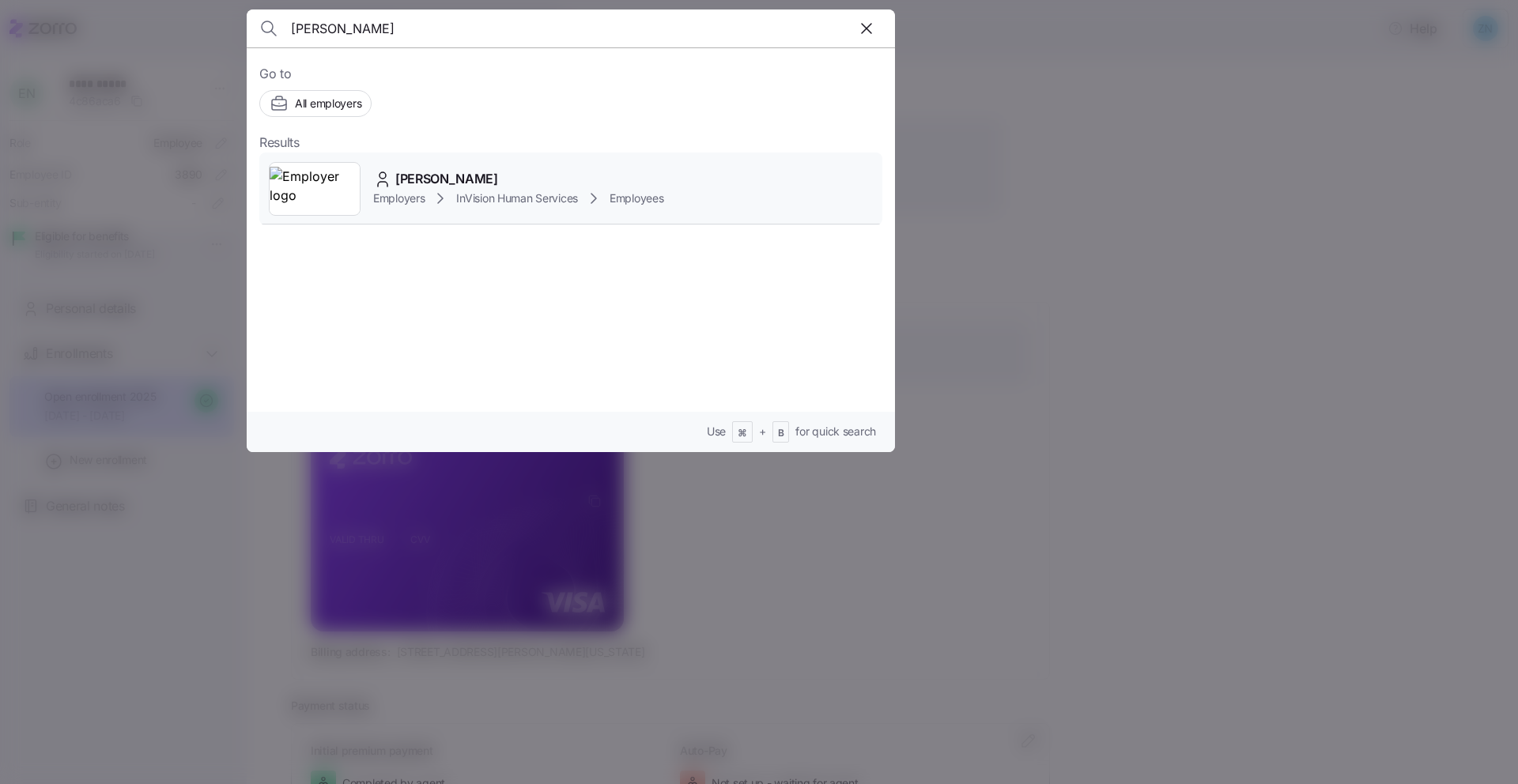
type input "[PERSON_NAME]"
click at [439, 198] on icon at bounding box center [440, 198] width 19 height 19
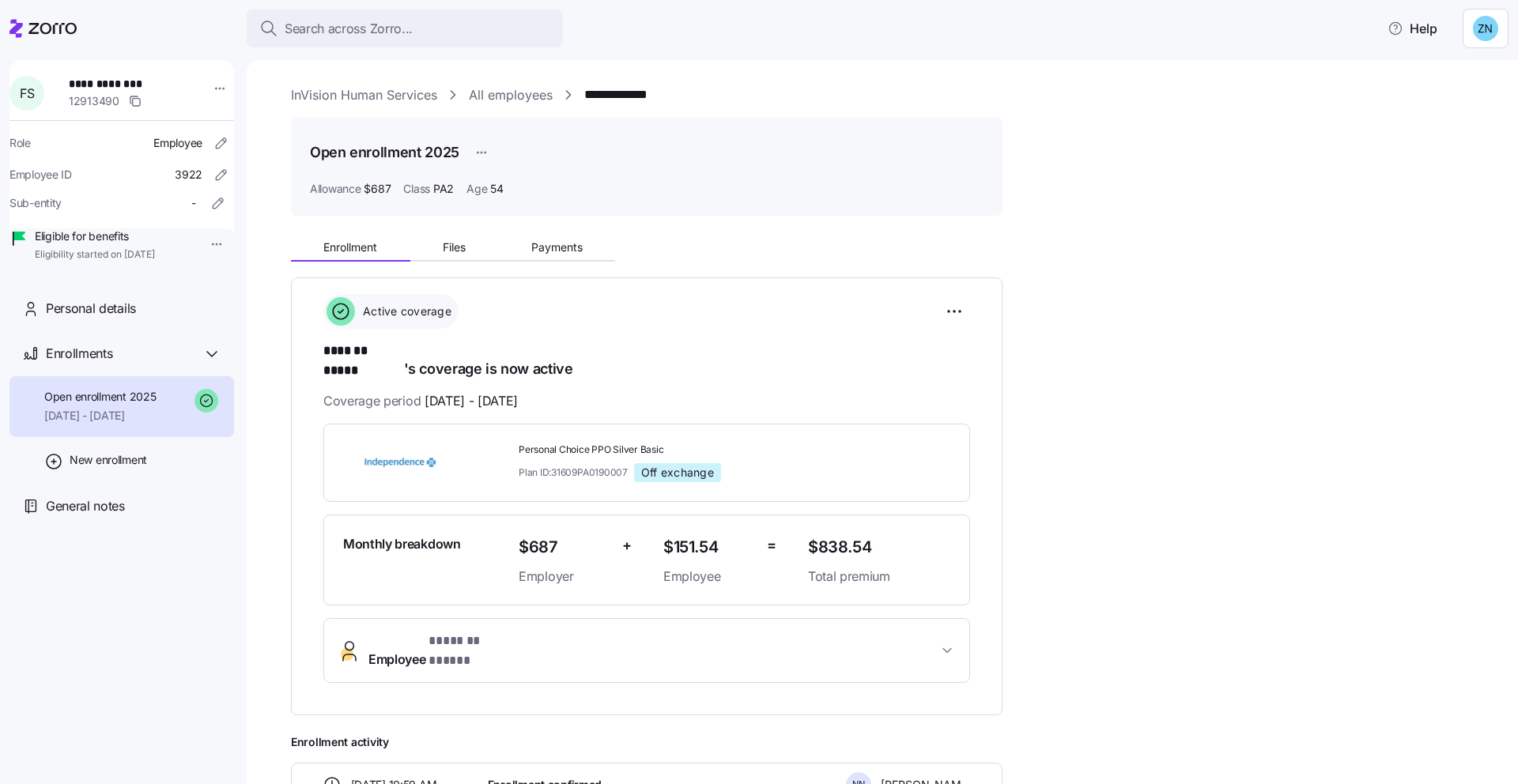
click at [572, 637] on button "Employee * ******* ***** *" at bounding box center [647, 650] width 645 height 63
click at [566, 637] on button "Employee * ******* ***** *" at bounding box center [647, 650] width 645 height 64
click at [1184, 340] on div "**********" at bounding box center [893, 570] width 1205 height 683
drag, startPoint x: 666, startPoint y: 666, endPoint x: 673, endPoint y: 615, distance: 51.5
click at [666, 666] on div "**********" at bounding box center [647, 496] width 712 height 438
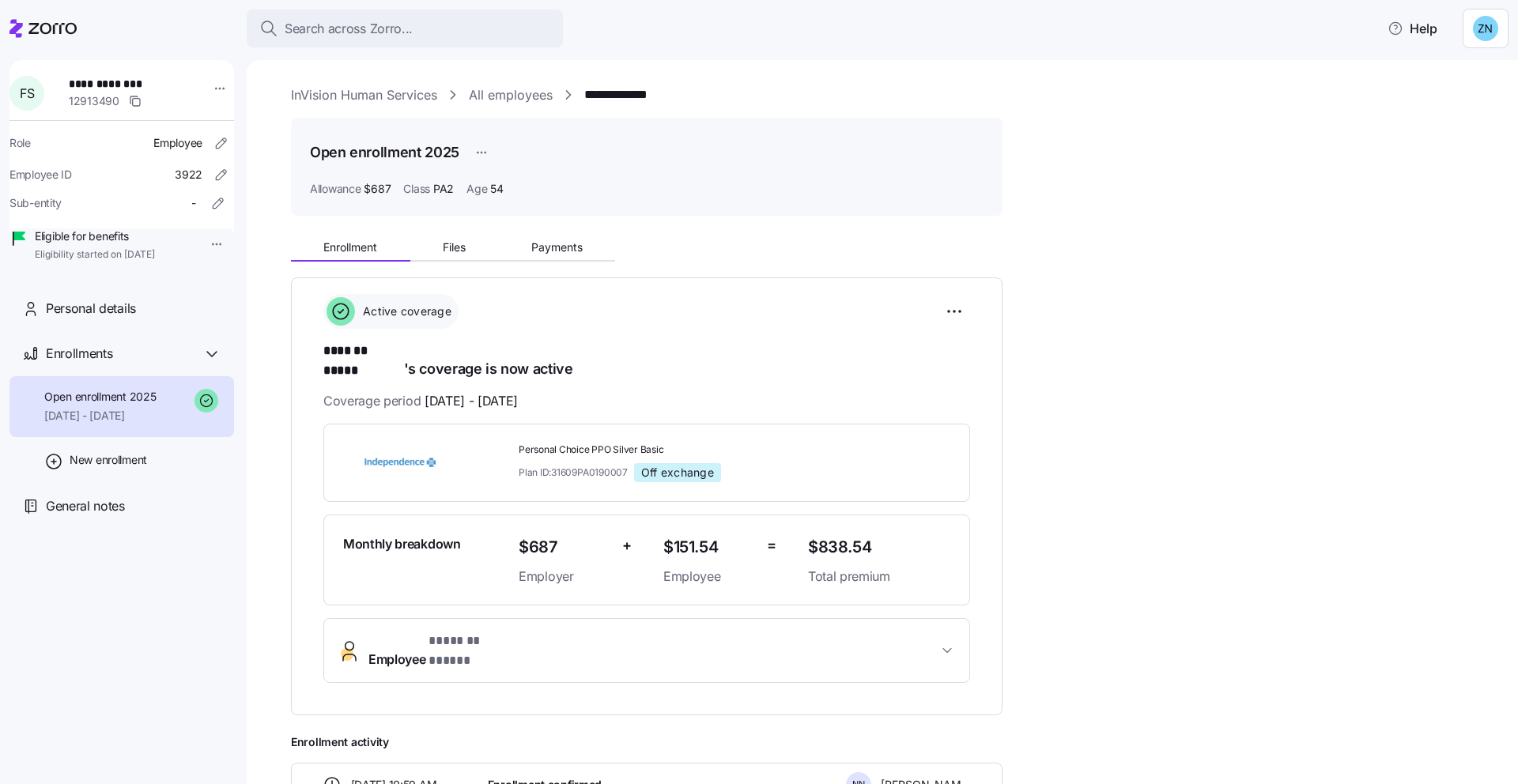
click at [673, 619] on button "Employee * ******* ***** *" at bounding box center [647, 650] width 645 height 63
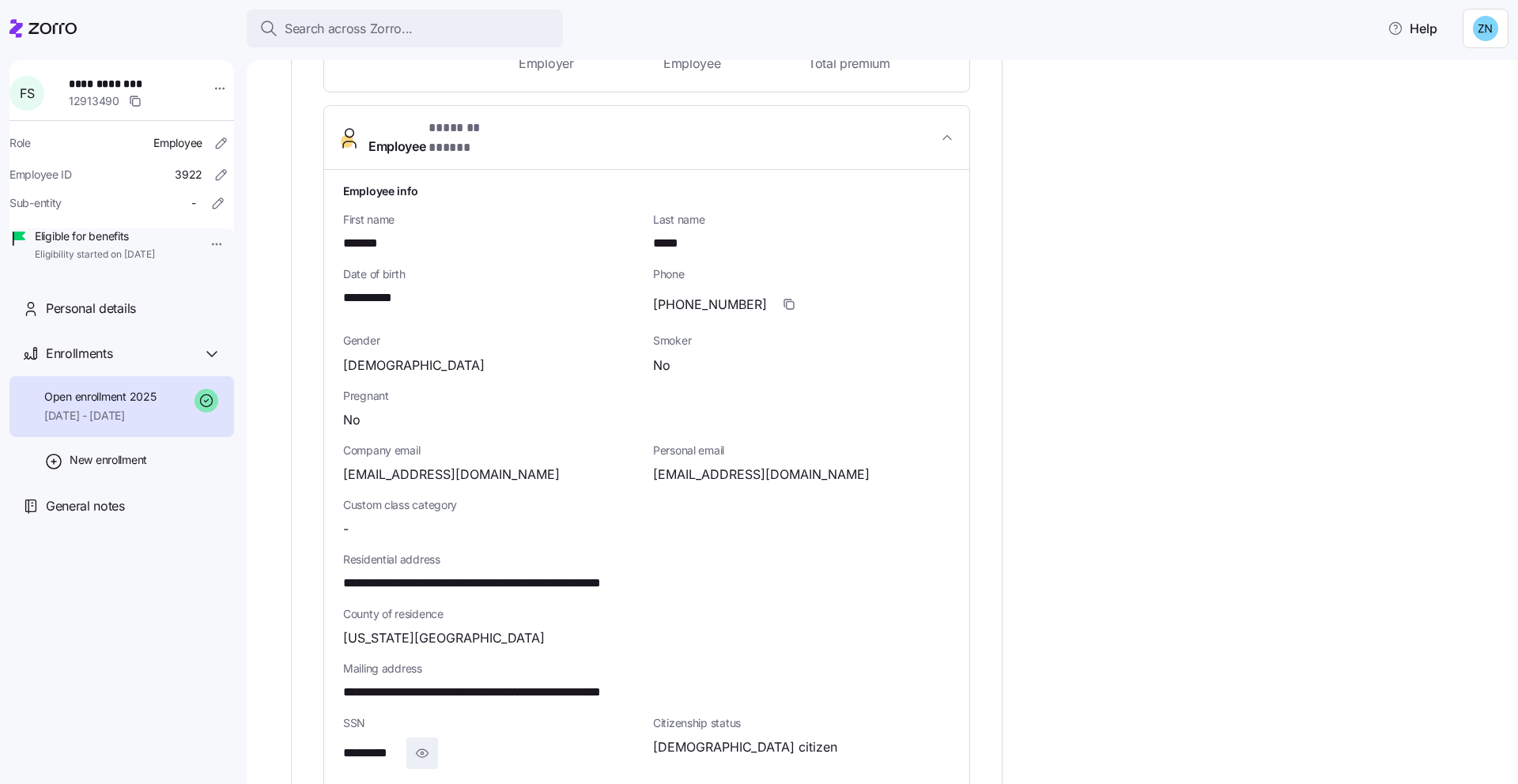
scroll to position [528, 0]
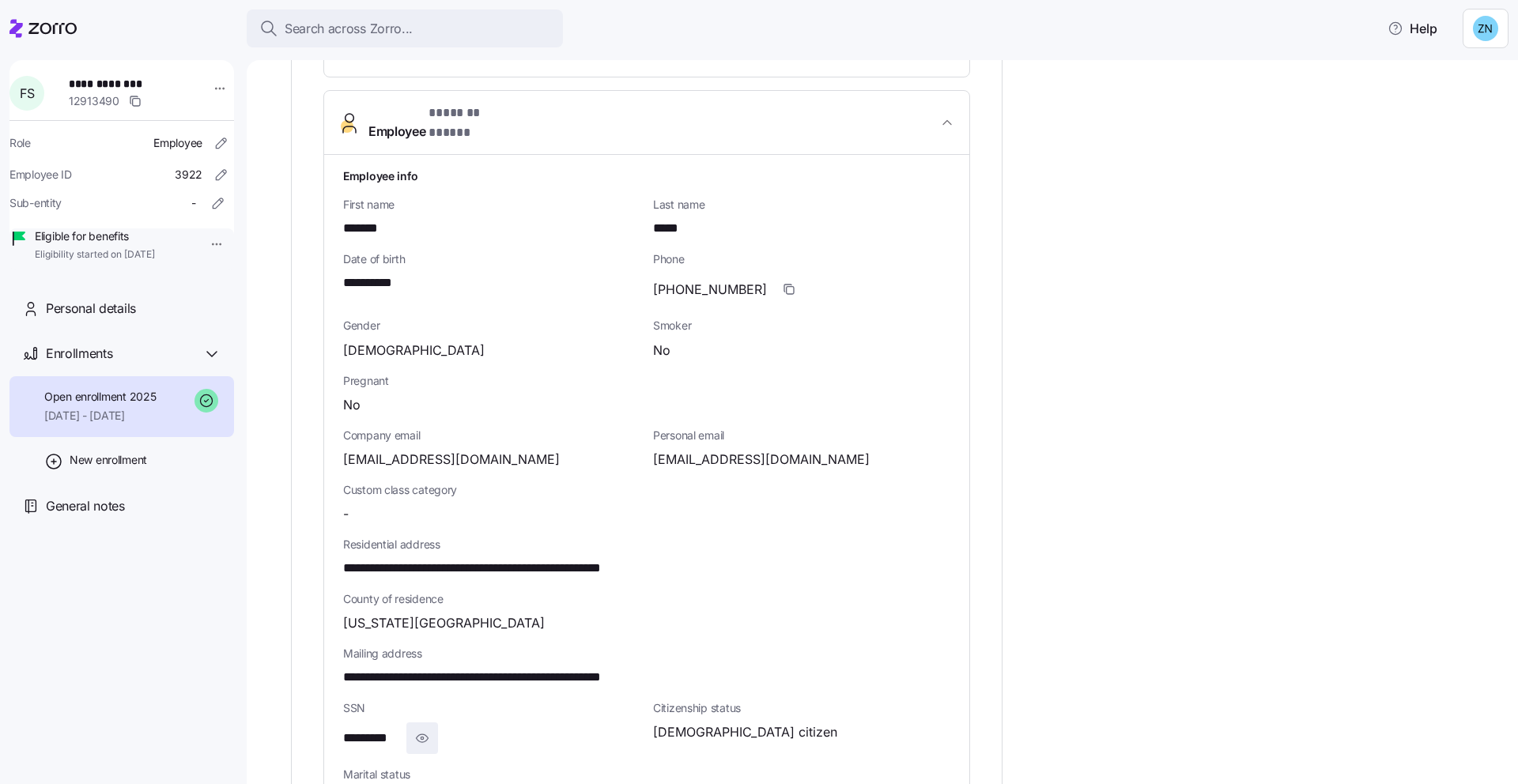
click at [430, 723] on span "button" at bounding box center [422, 737] width 30 height 30
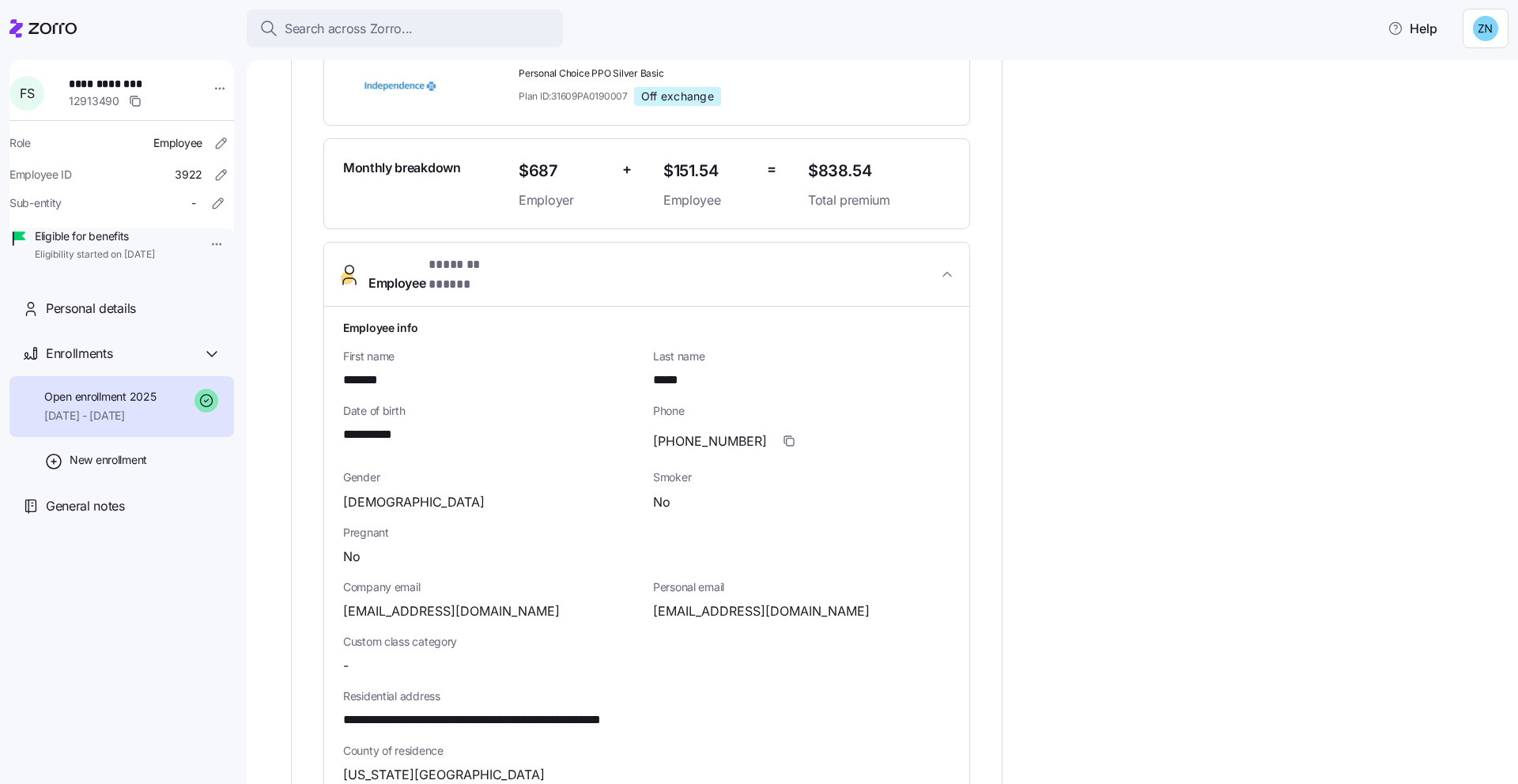
scroll to position [374, 0]
click at [620, 259] on span "Employee * ******* ***** *" at bounding box center [653, 276] width 569 height 38
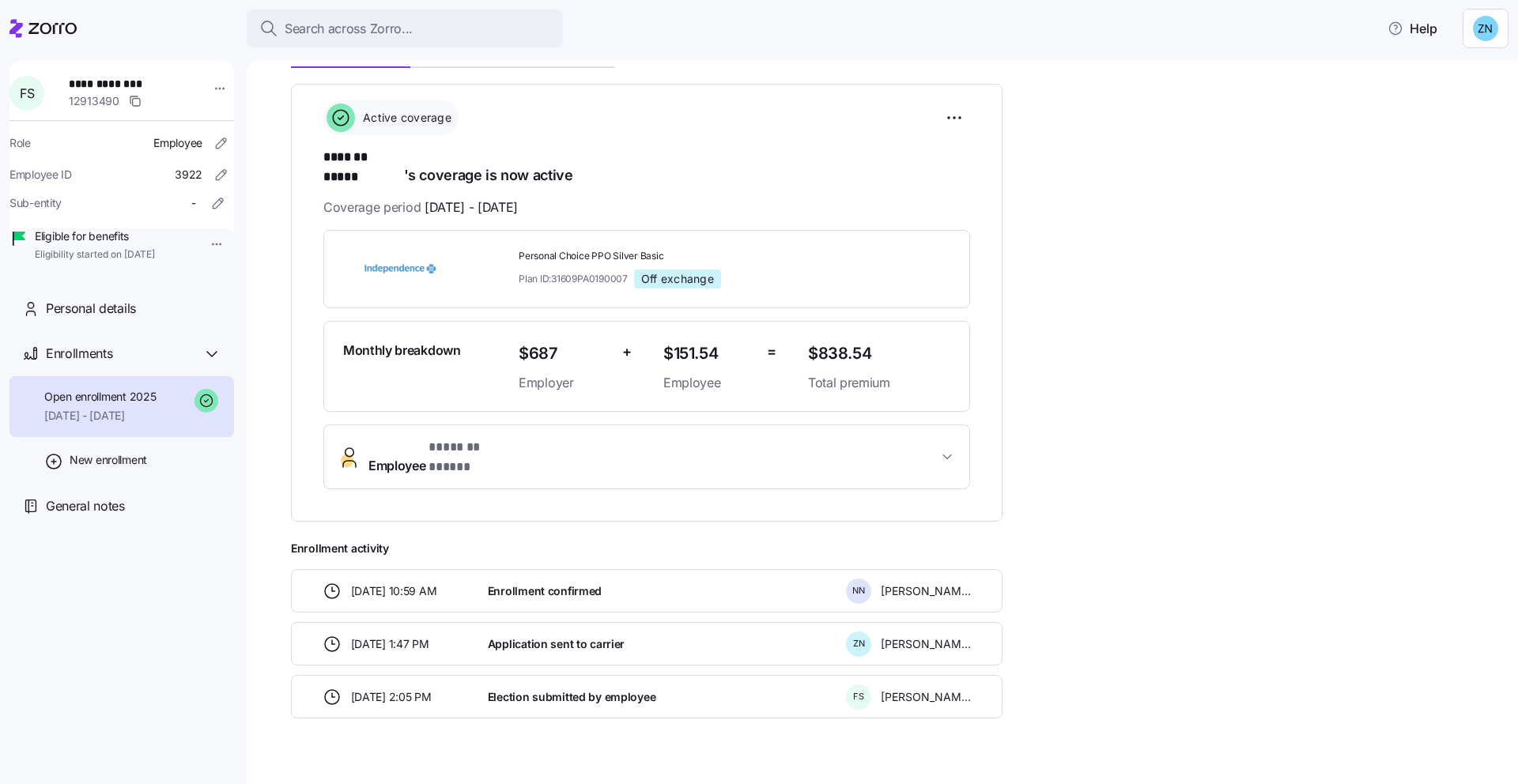
click at [596, 425] on button "Employee * ******* ***** *" at bounding box center [647, 457] width 645 height 63
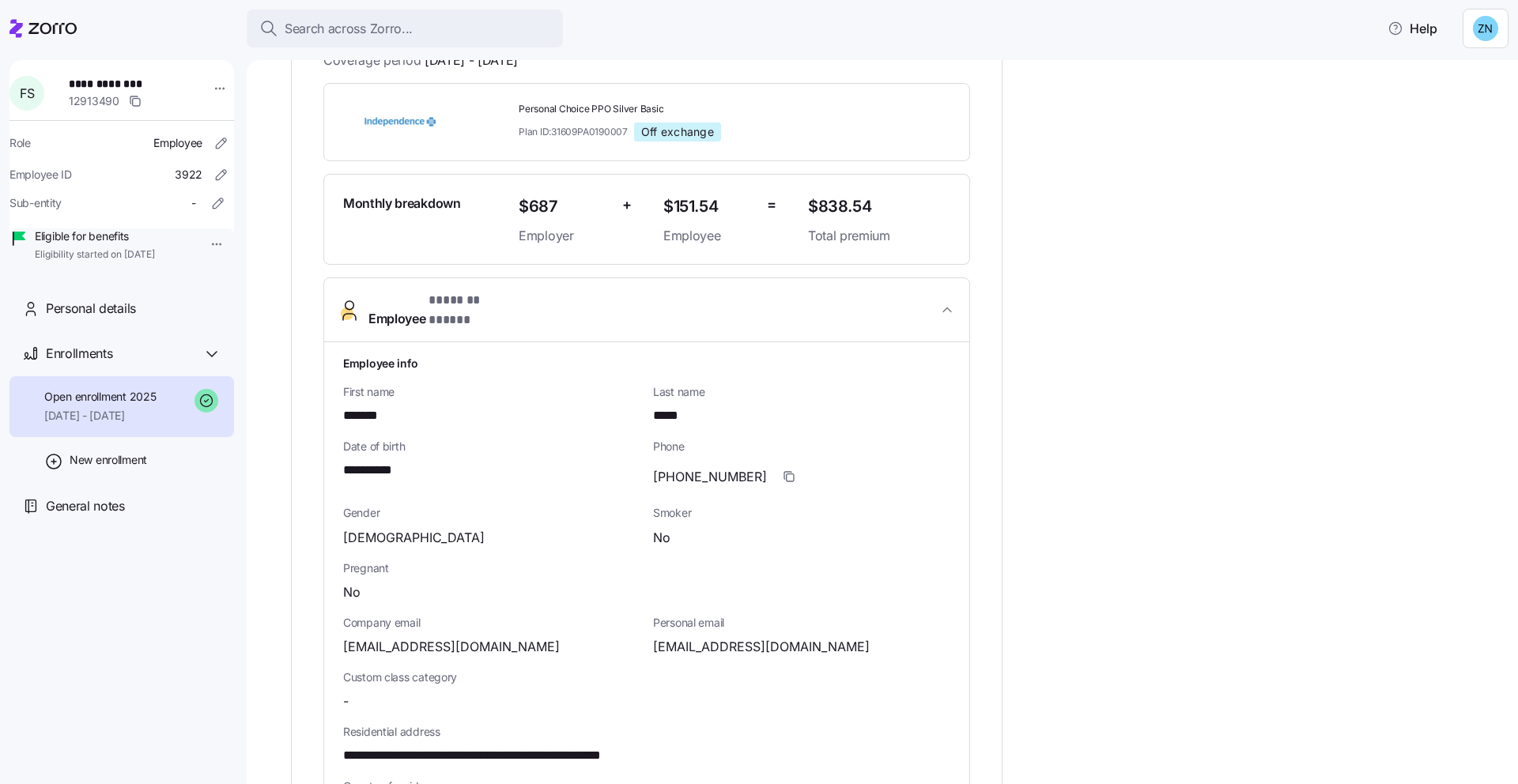
click at [672, 291] on span "Employee * ******* ***** *" at bounding box center [653, 309] width 569 height 38
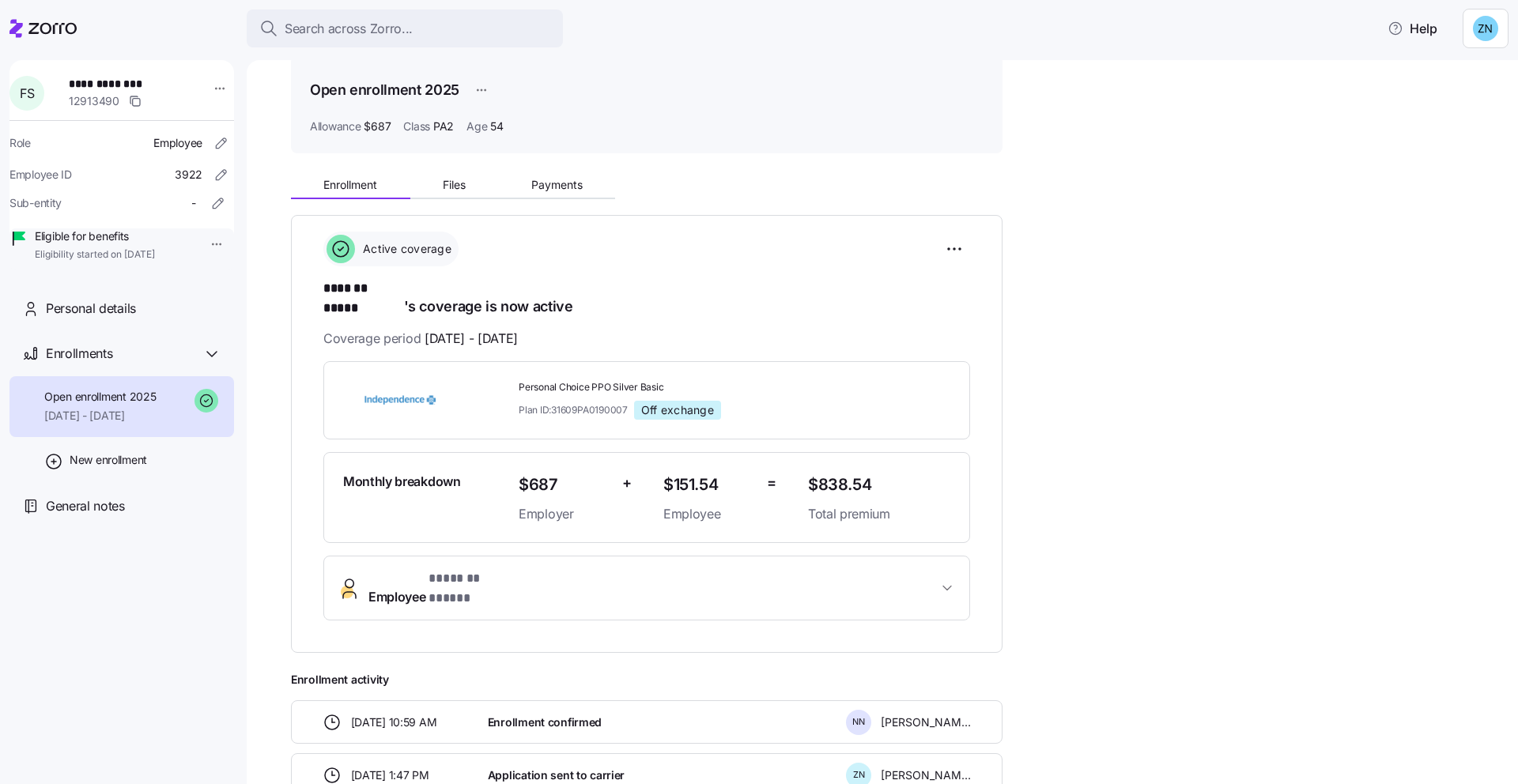
scroll to position [59, 0]
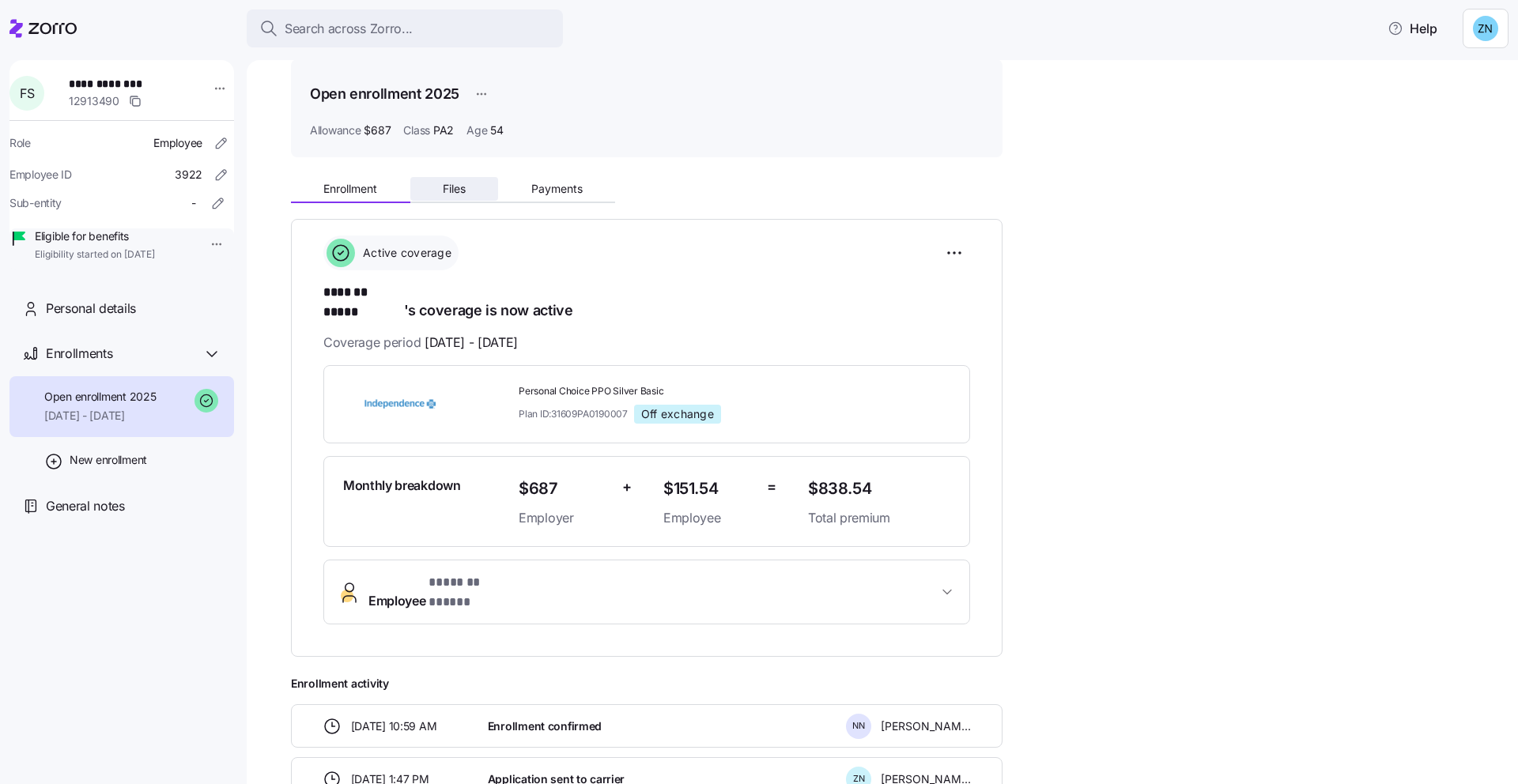
click at [467, 195] on button "Files" at bounding box center [455, 189] width 89 height 23
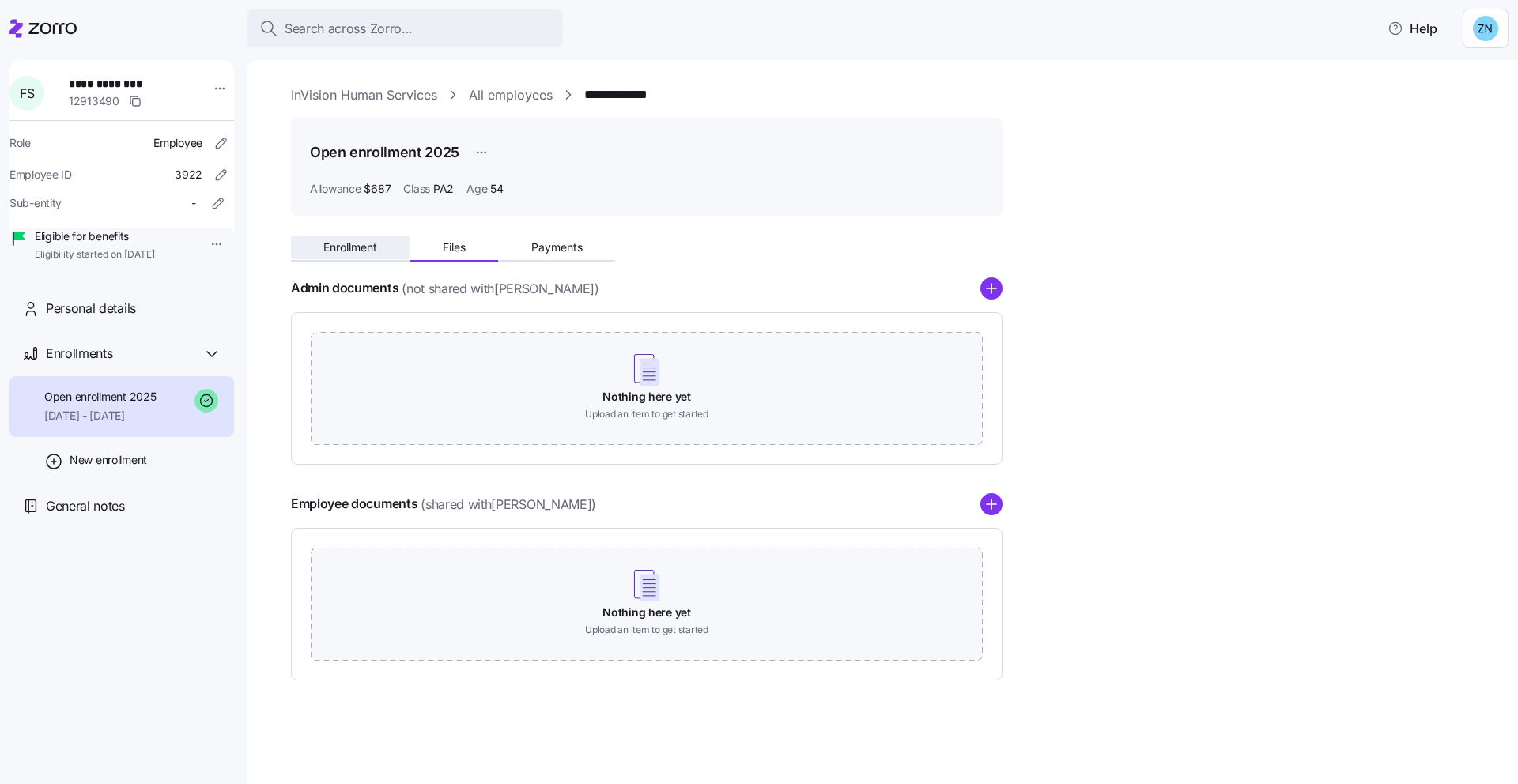
click at [369, 251] on span "Enrollment" at bounding box center [350, 247] width 54 height 11
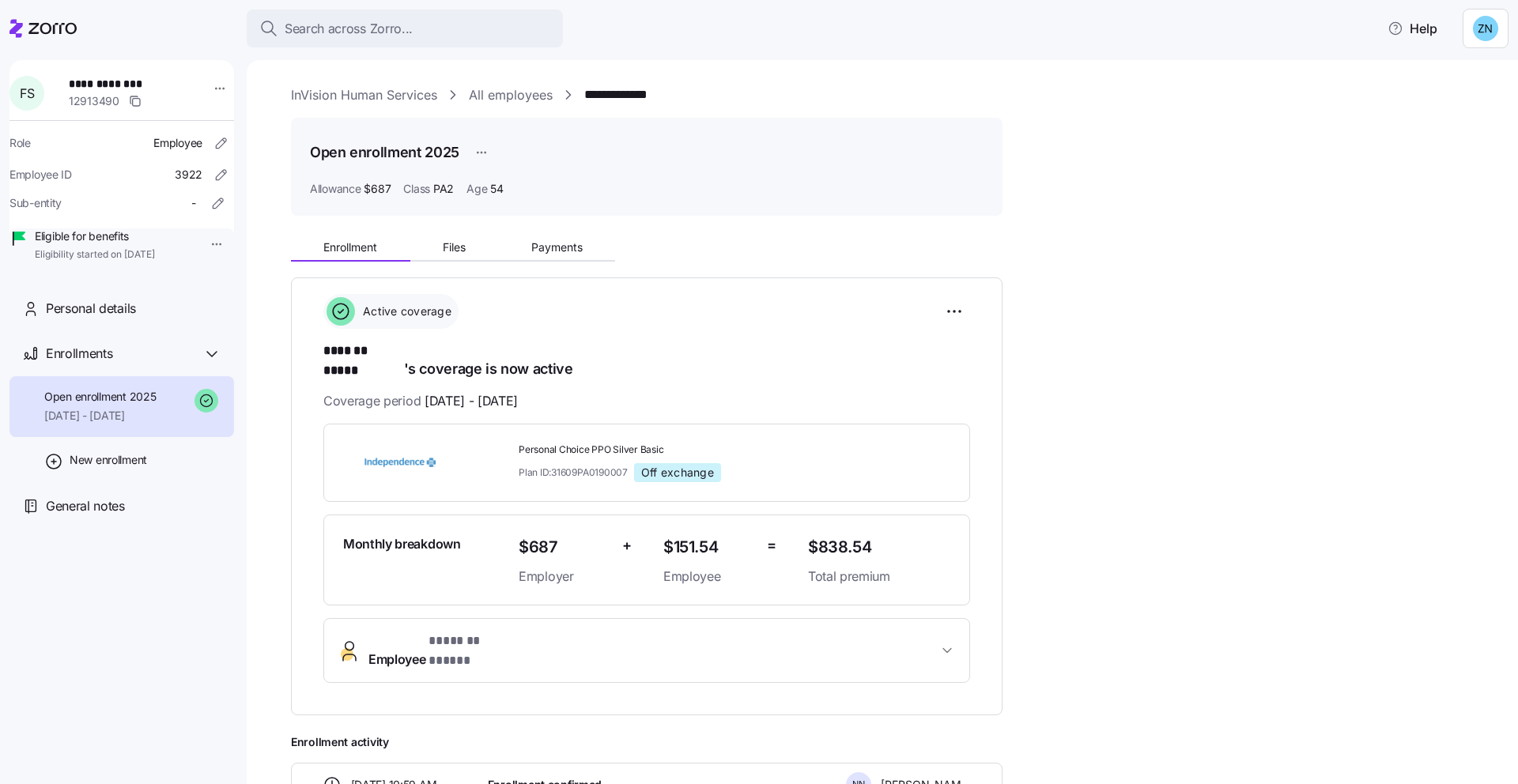
click at [559, 639] on button "Employee * ******* ***** *" at bounding box center [647, 650] width 645 height 63
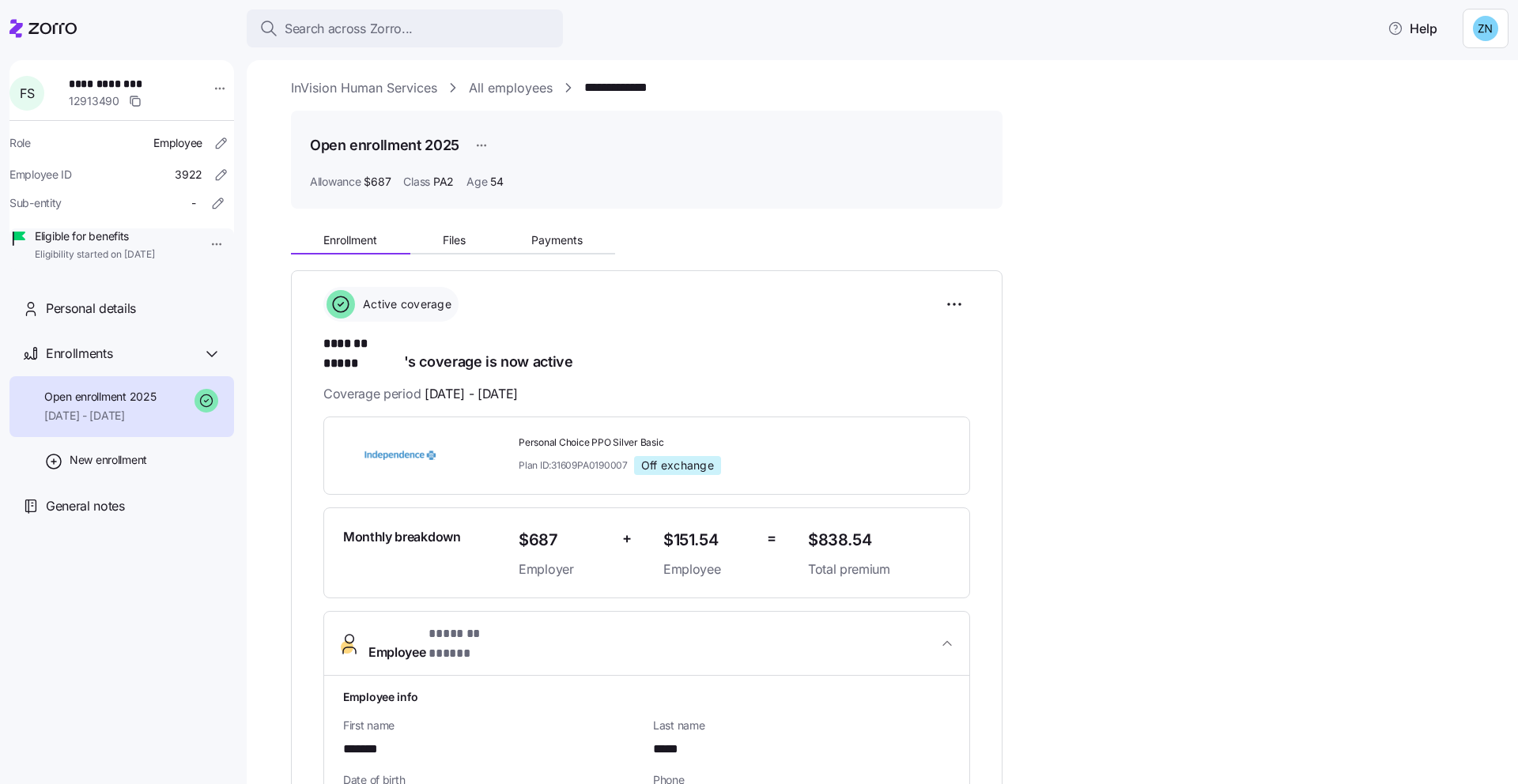
scroll to position [5, 0]
click at [556, 237] on span "Payments" at bounding box center [557, 243] width 52 height 11
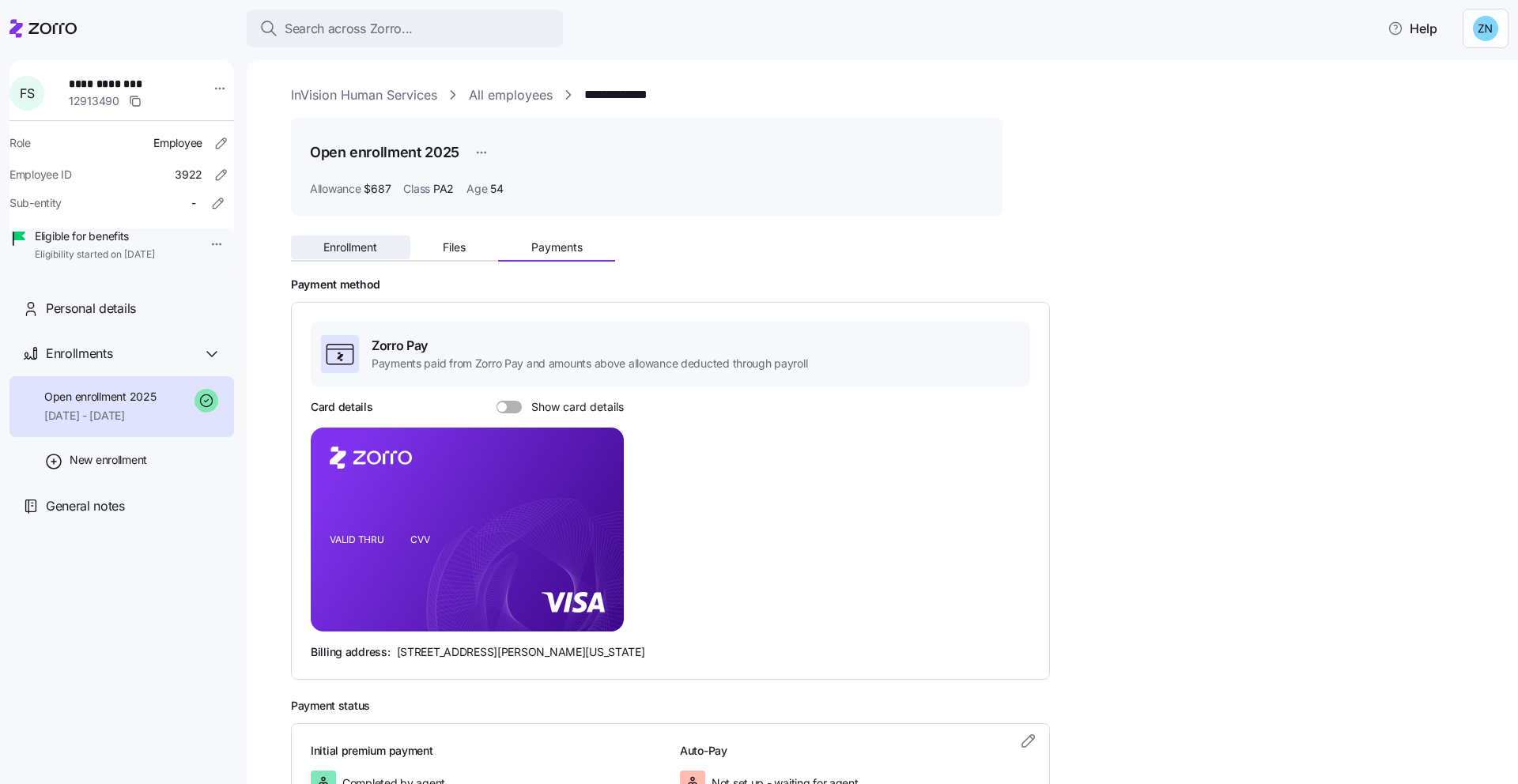
click at [332, 256] on button "Enrollment" at bounding box center [351, 247] width 119 height 23
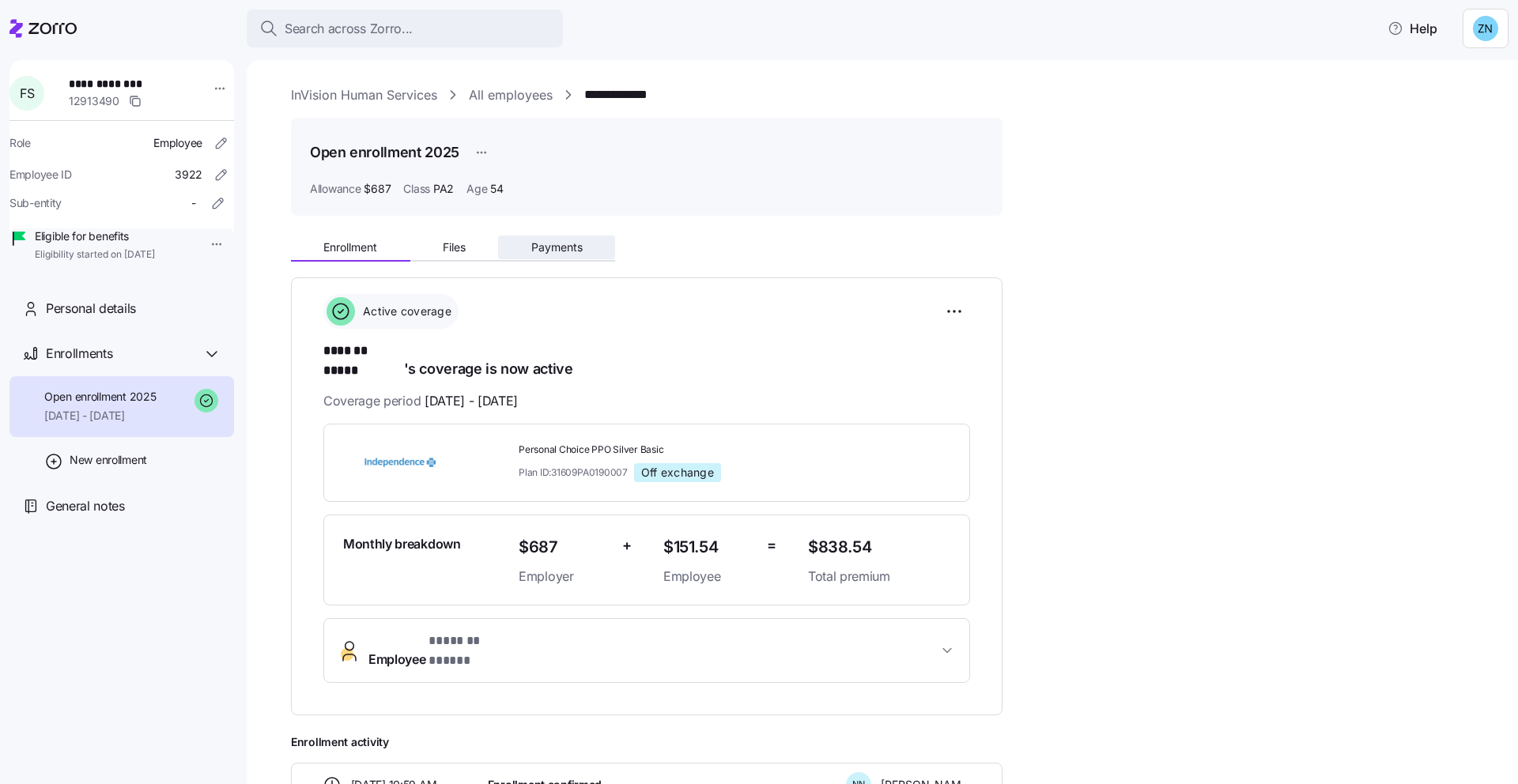
click at [571, 249] on span "Payments" at bounding box center [557, 247] width 52 height 11
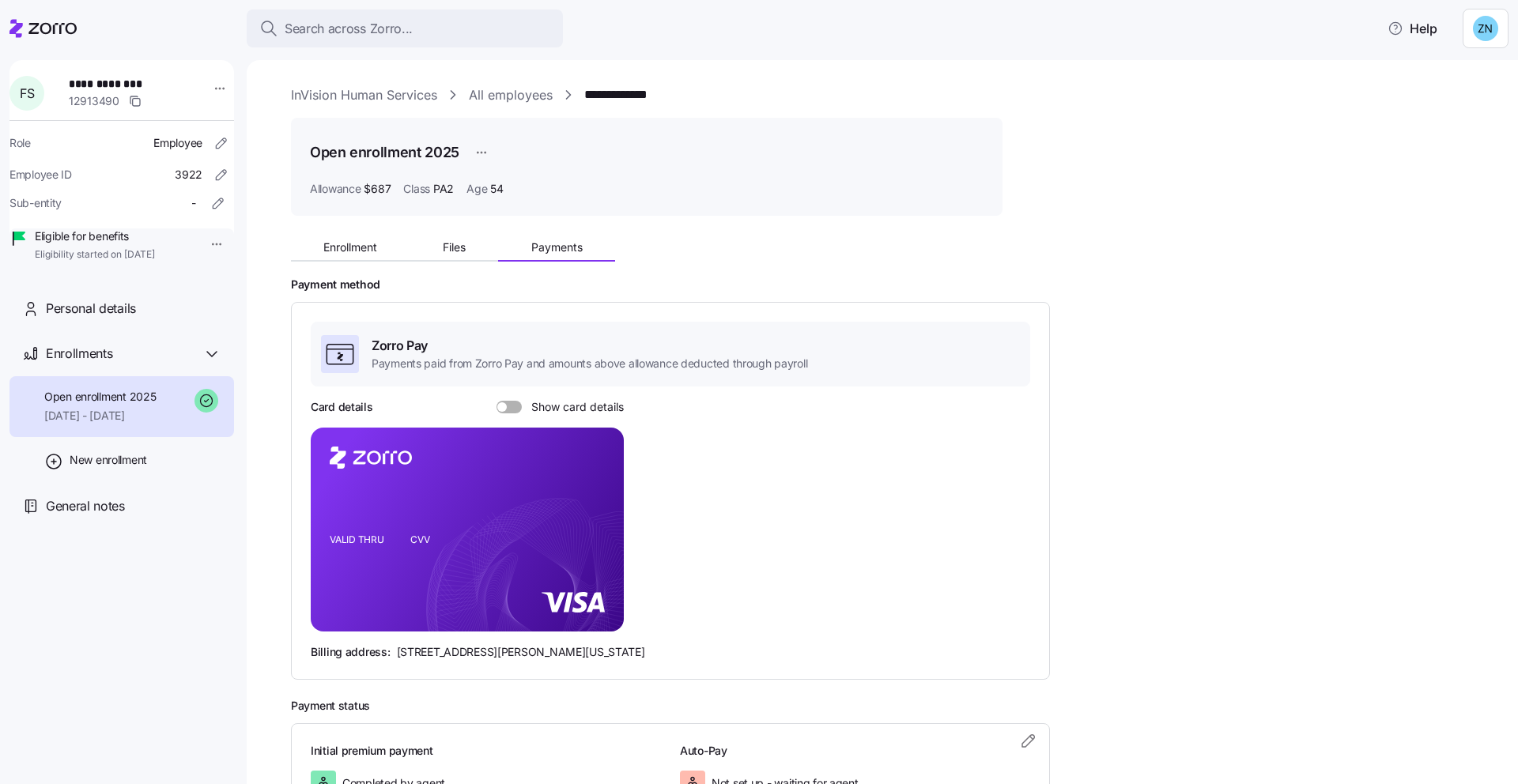
click at [523, 409] on span "Show card details" at bounding box center [572, 407] width 102 height 13
click at [497, 400] on input "Show card details" at bounding box center [497, 400] width 0 height 0
click at [362, 16] on button "Search across Zorro..." at bounding box center [405, 28] width 316 height 38
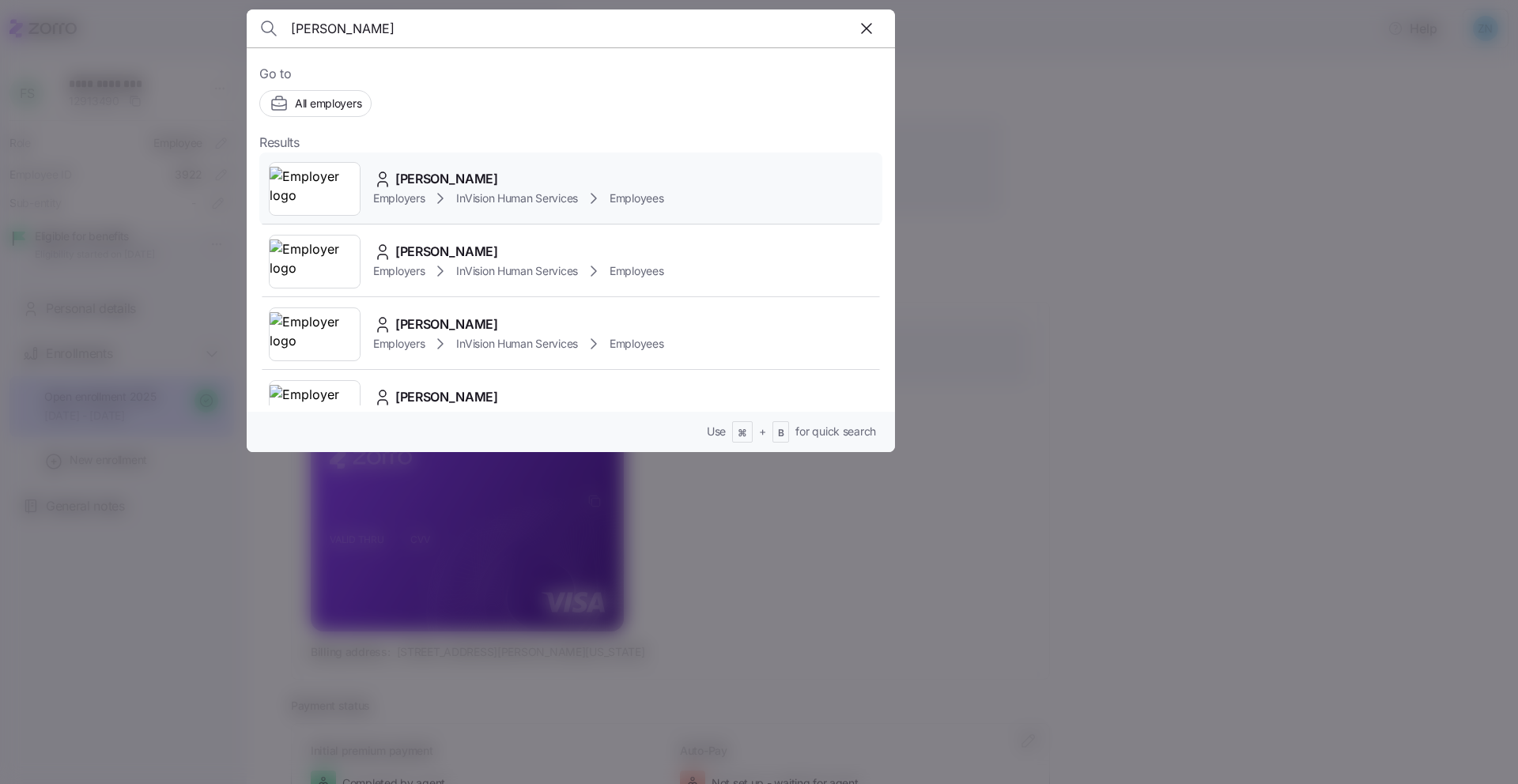
type input "[PERSON_NAME]"
click at [422, 185] on span "[PERSON_NAME]" at bounding box center [446, 179] width 102 height 20
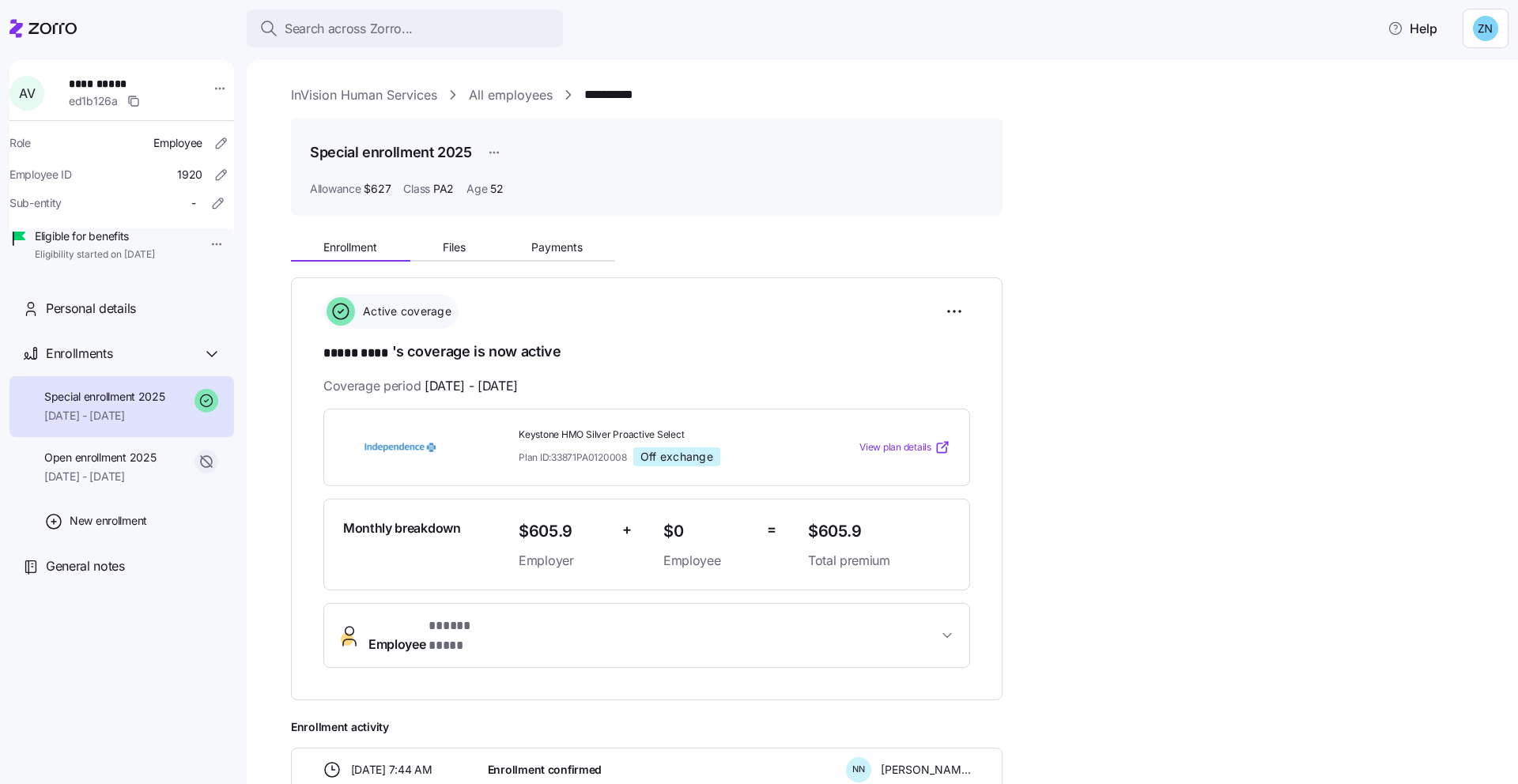
click at [476, 641] on button "Employee * ***** **** *" at bounding box center [647, 635] width 645 height 63
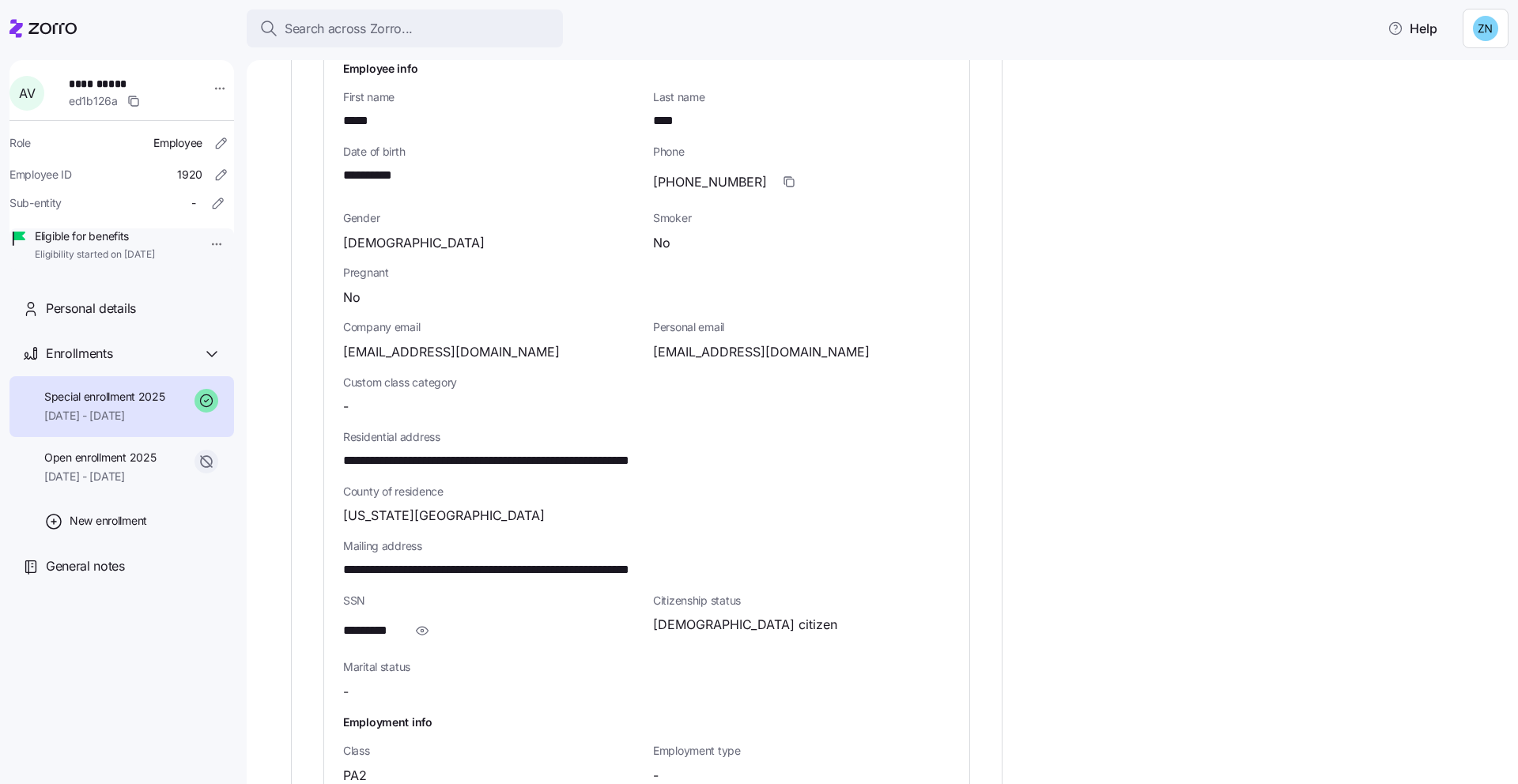
scroll to position [644, 0]
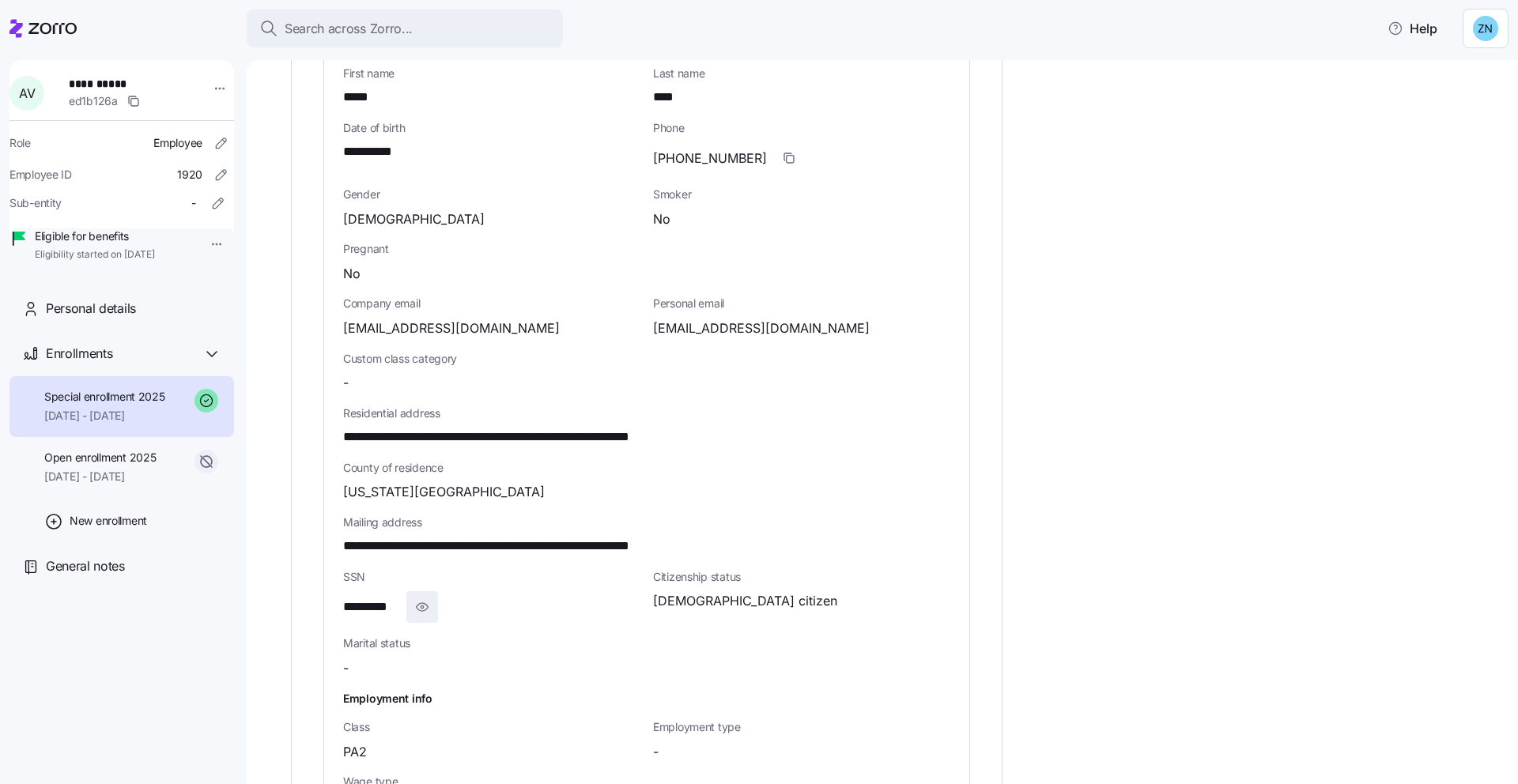
click at [430, 597] on span "button" at bounding box center [422, 607] width 30 height 30
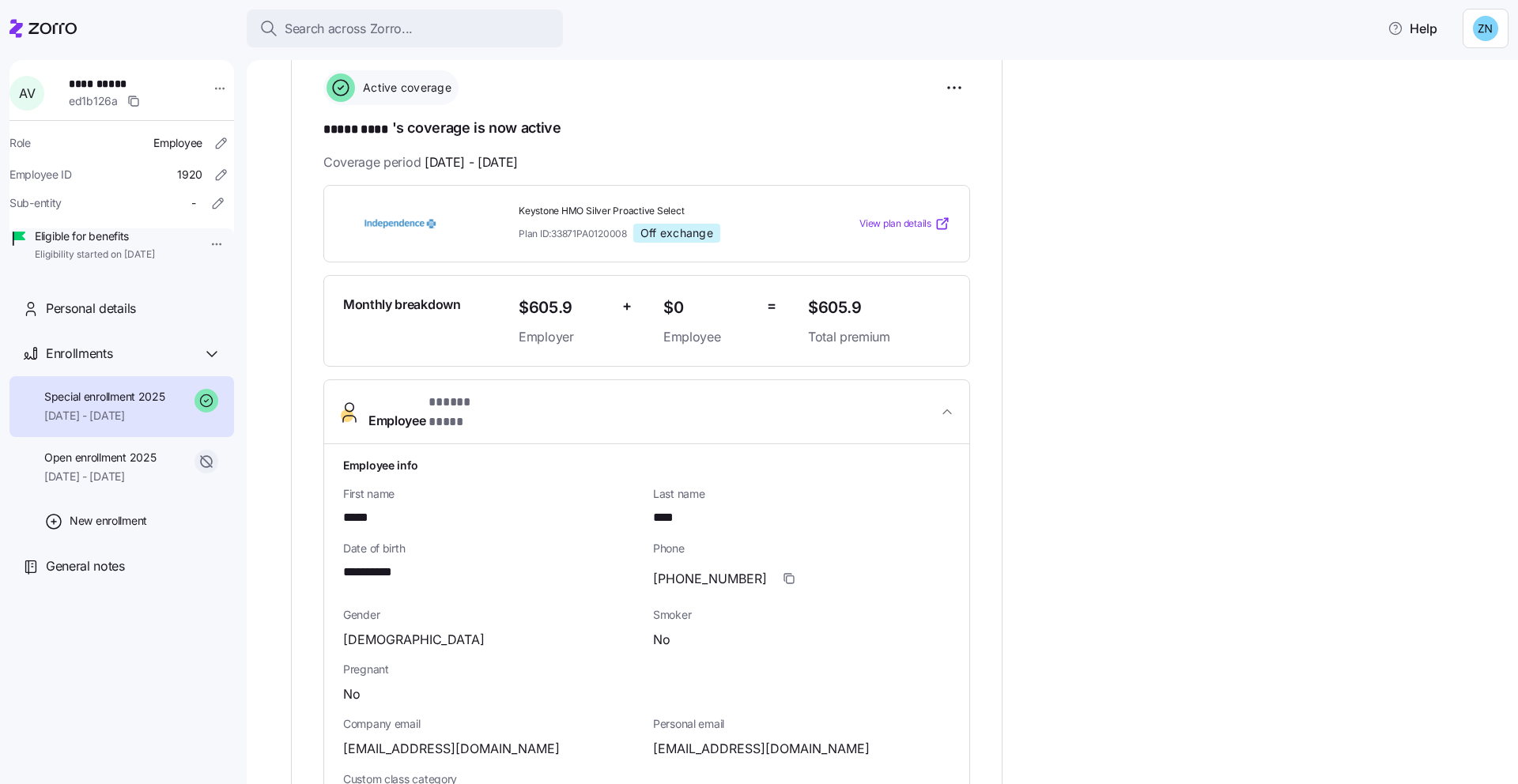
scroll to position [195, 0]
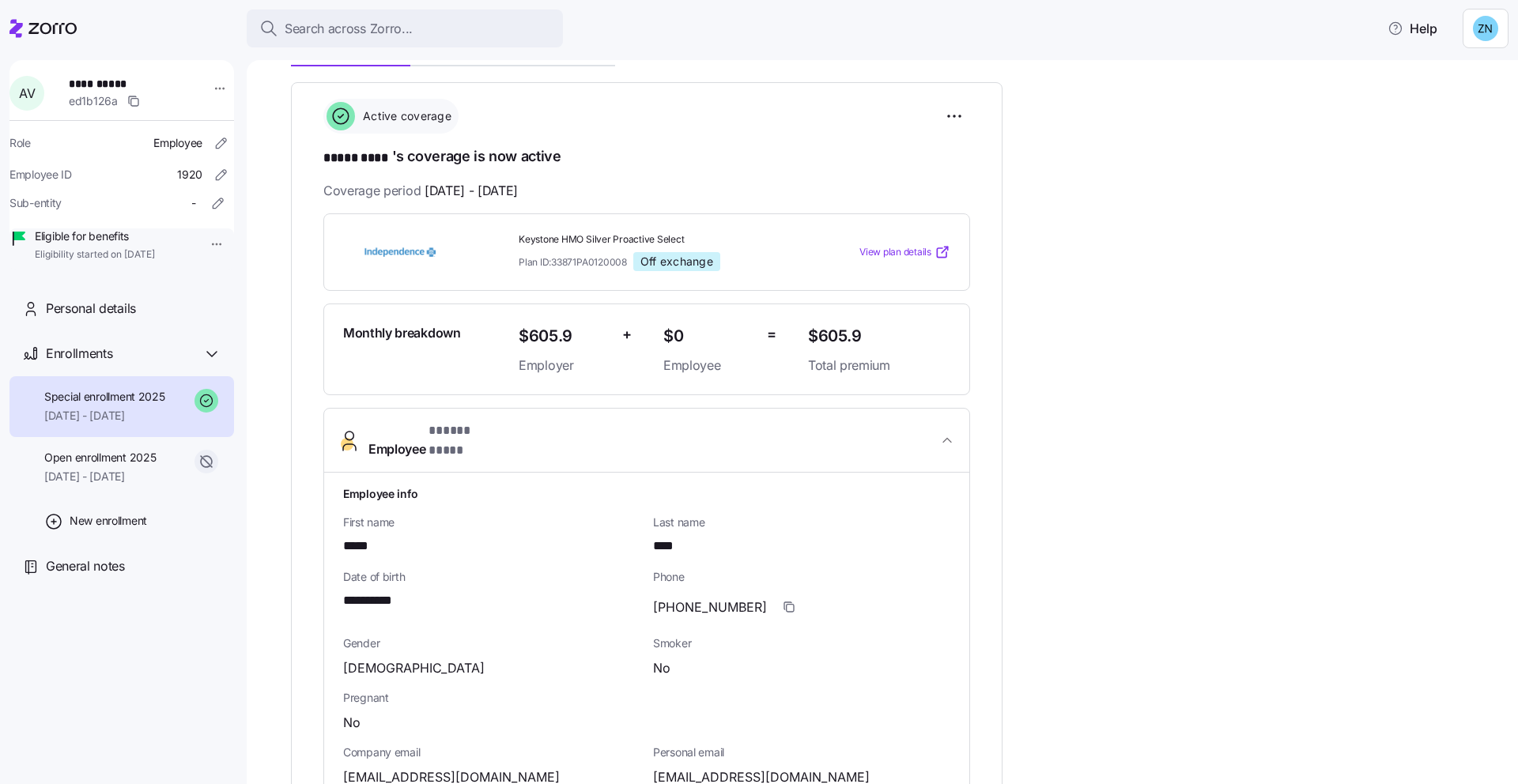
click at [946, 432] on icon "button" at bounding box center [947, 440] width 16 height 16
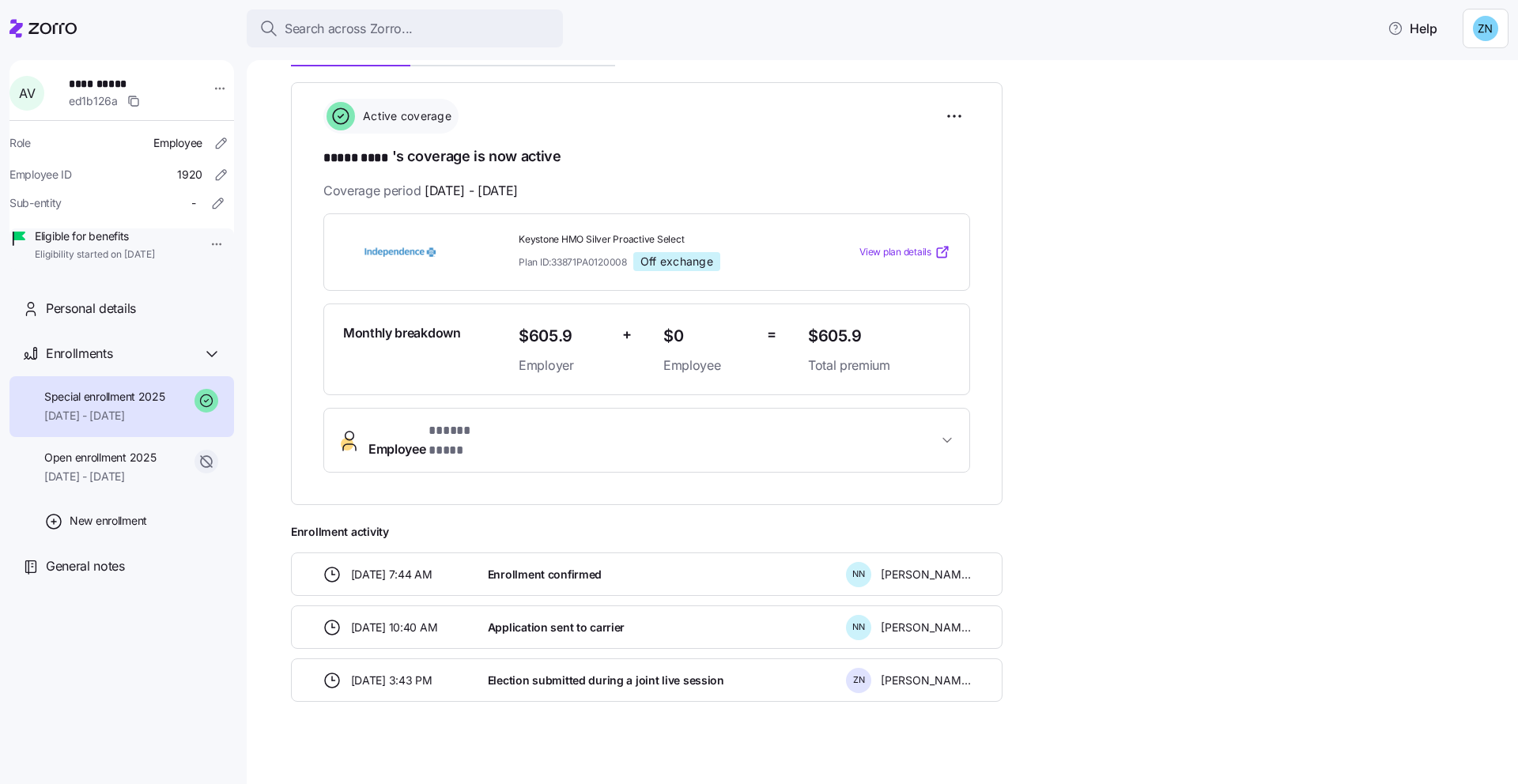
scroll to position [193, 0]
click at [384, 525] on span "Enrollment activity" at bounding box center [647, 533] width 712 height 16
click at [481, 525] on span "Enrollment activity" at bounding box center [647, 533] width 712 height 16
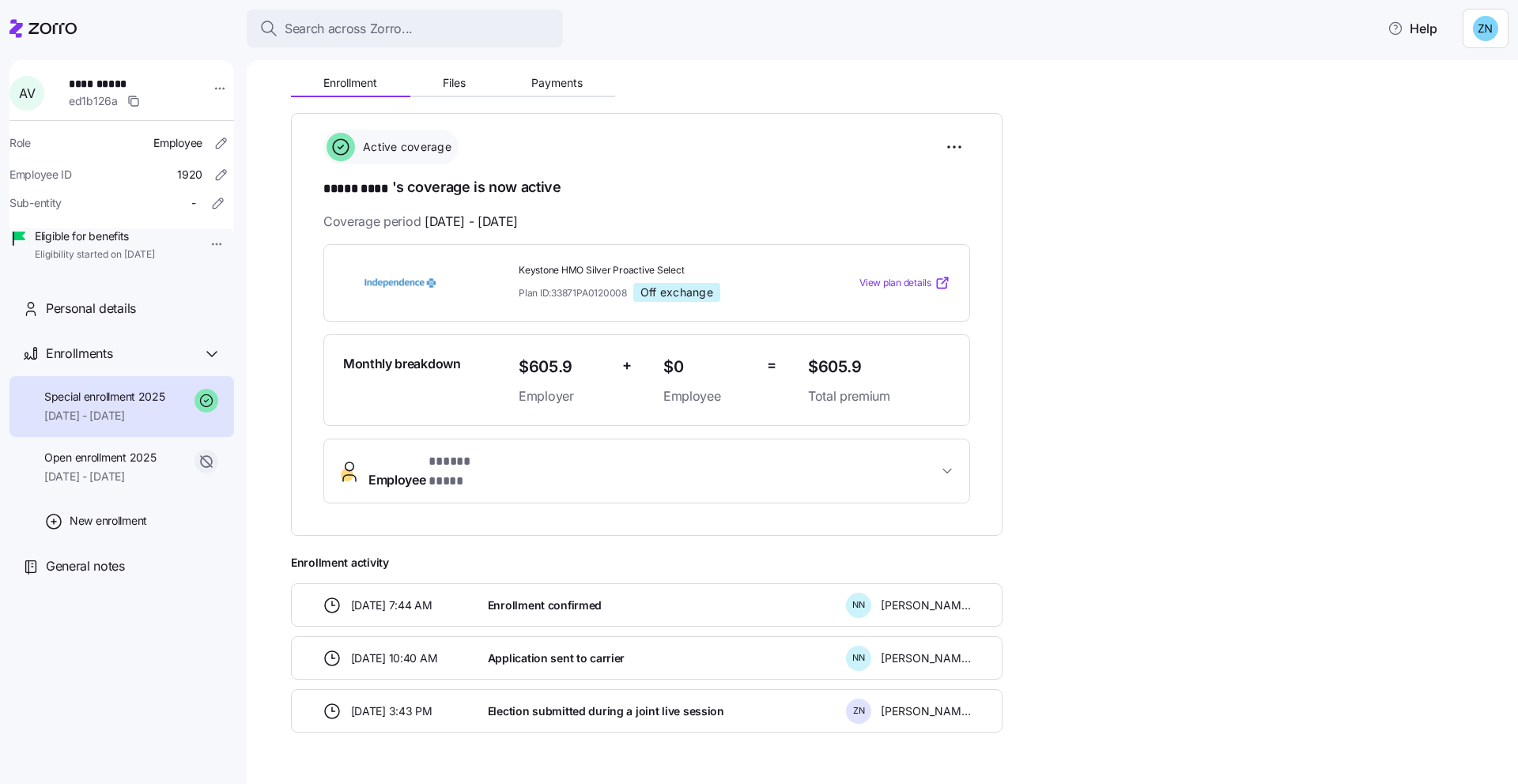
scroll to position [160, 0]
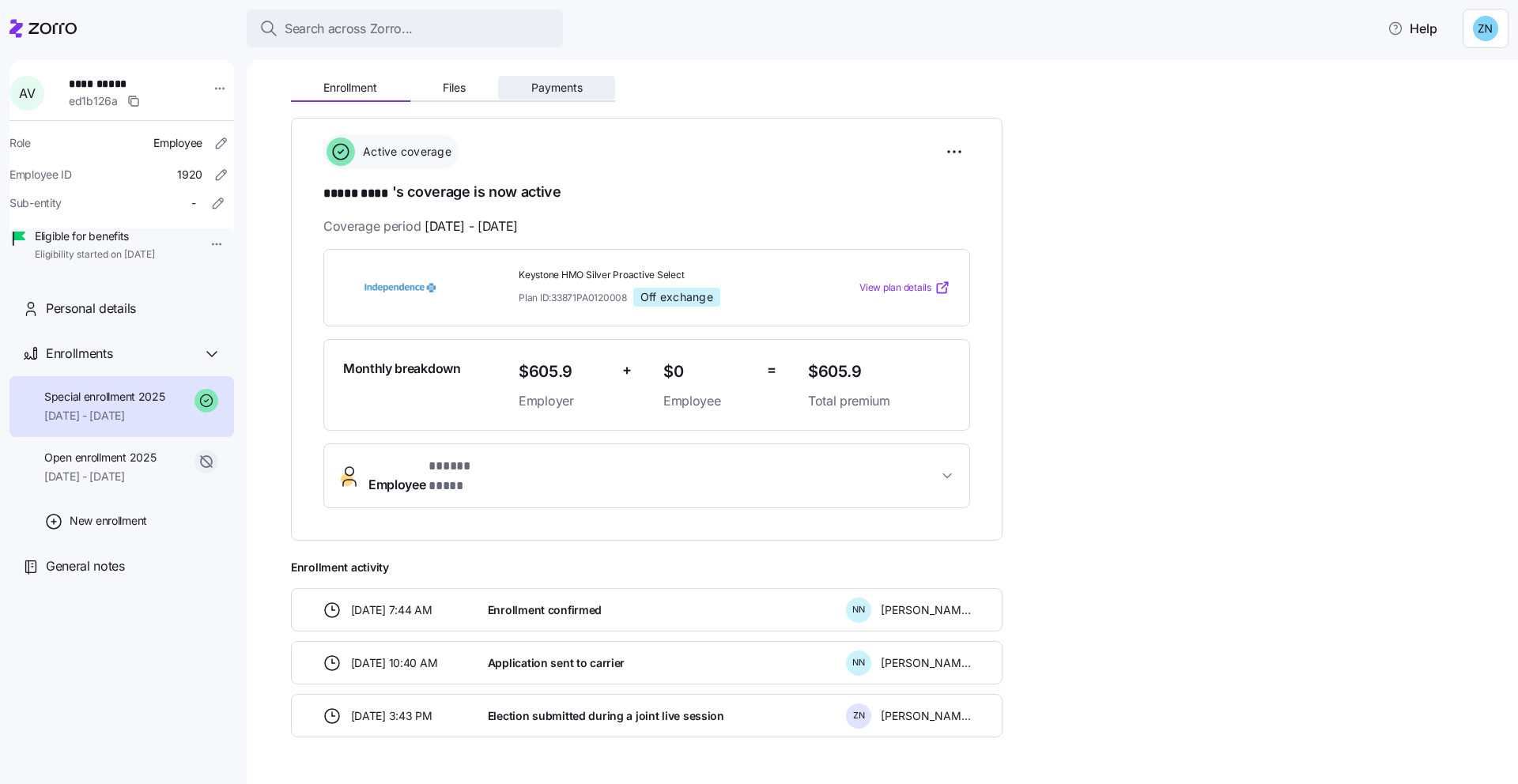
click at [568, 88] on span "Payments" at bounding box center [557, 88] width 52 height 11
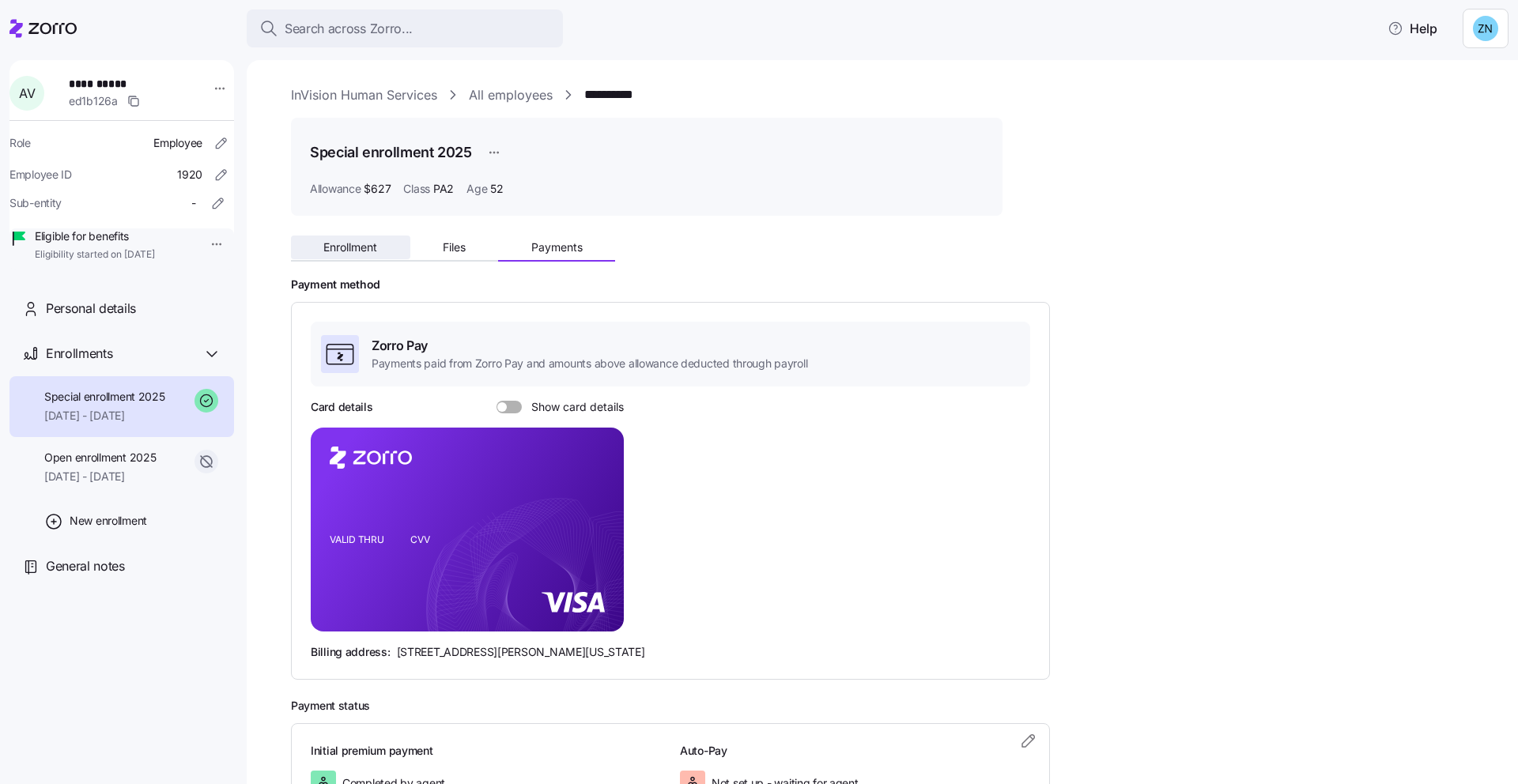
click at [377, 252] on span "Enrollment" at bounding box center [350, 247] width 54 height 11
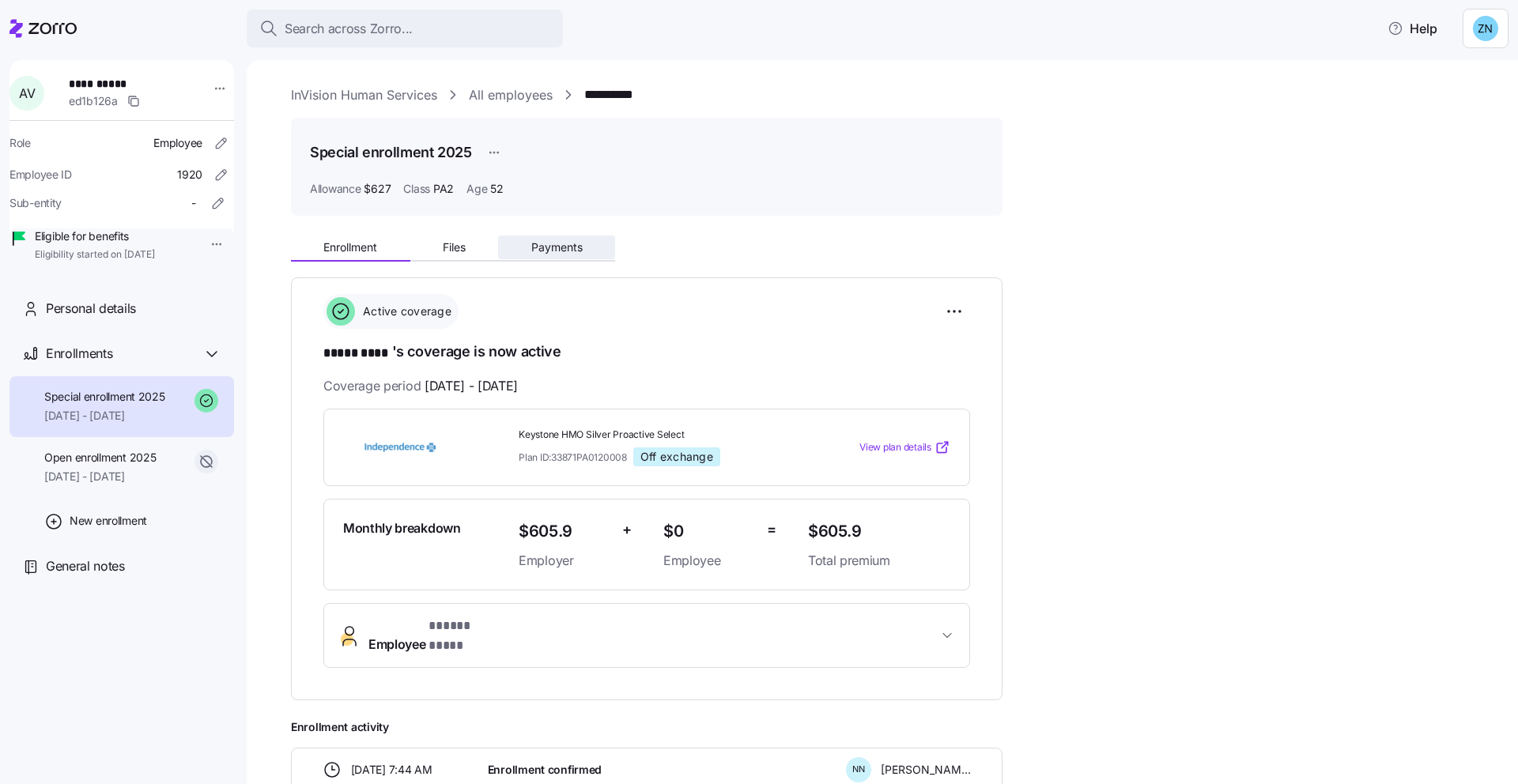
click at [581, 243] on span "Payments" at bounding box center [557, 247] width 52 height 11
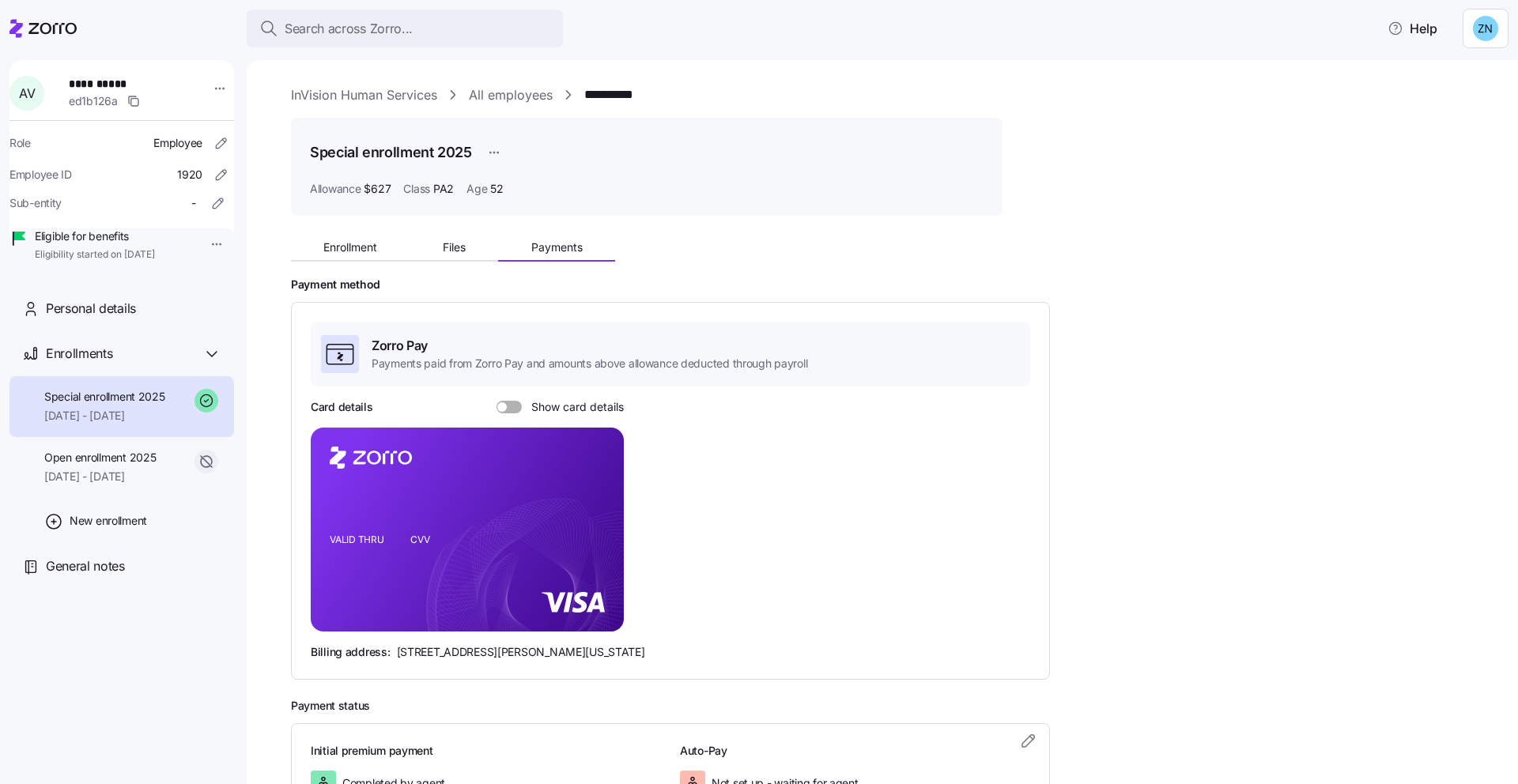
click at [510, 409] on span at bounding box center [515, 407] width 16 height 13
click at [497, 400] on input "Show card details" at bounding box center [497, 400] width 0 height 0
click at [312, 250] on button "Enrollment" at bounding box center [351, 247] width 119 height 23
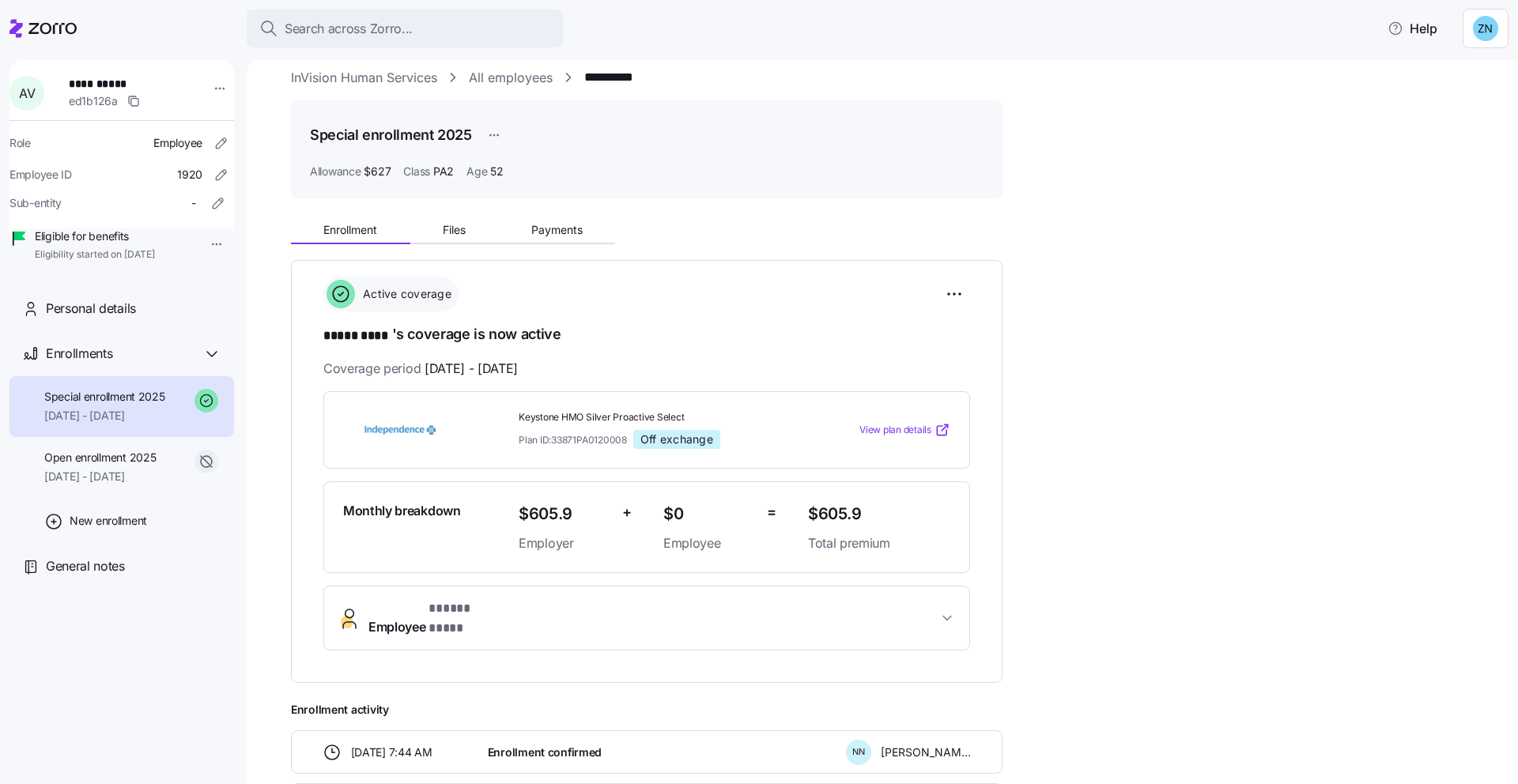
scroll to position [17, 0]
